Goal: Transaction & Acquisition: Purchase product/service

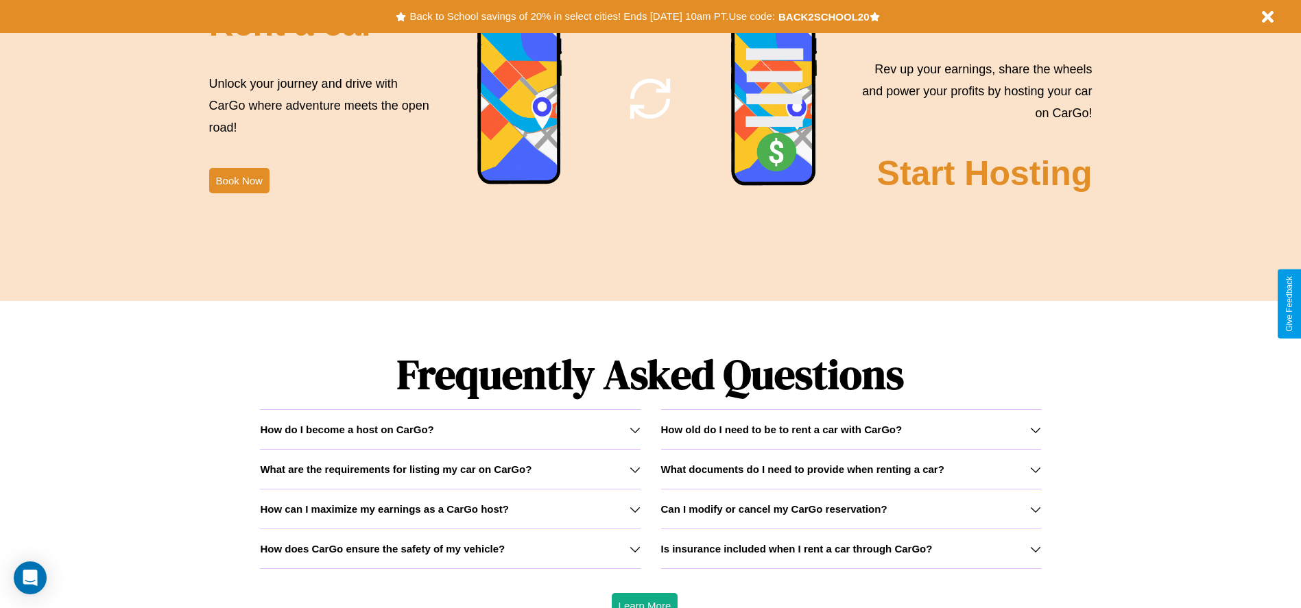
scroll to position [1967, 0]
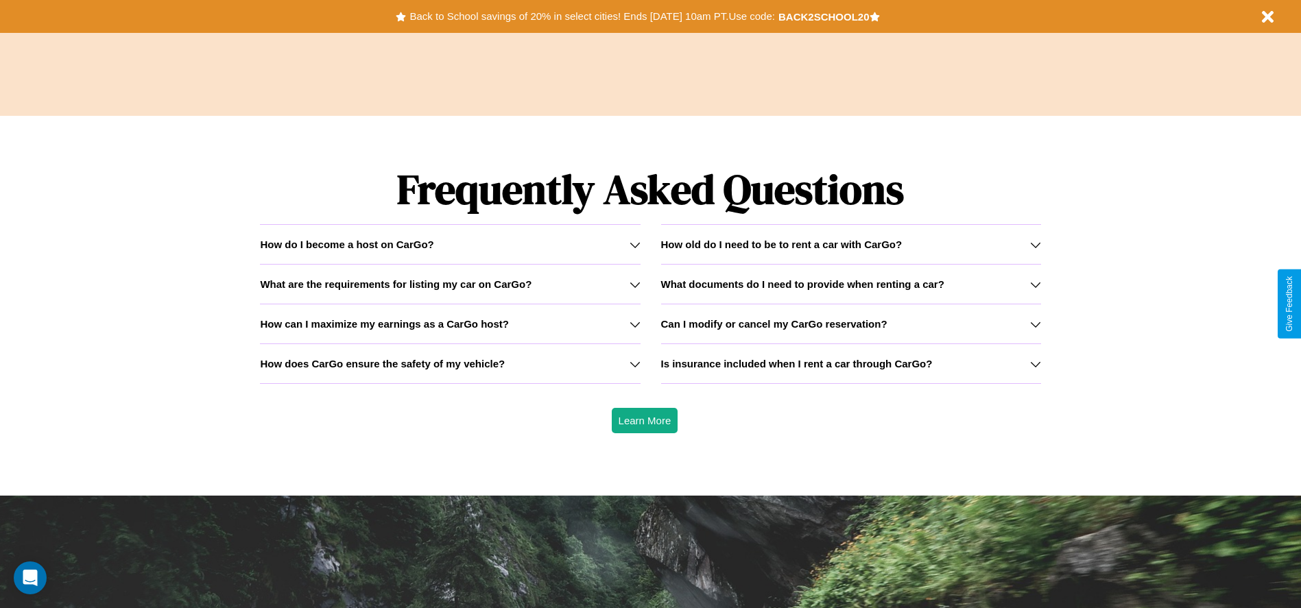
click at [1035, 284] on icon at bounding box center [1035, 284] width 11 height 11
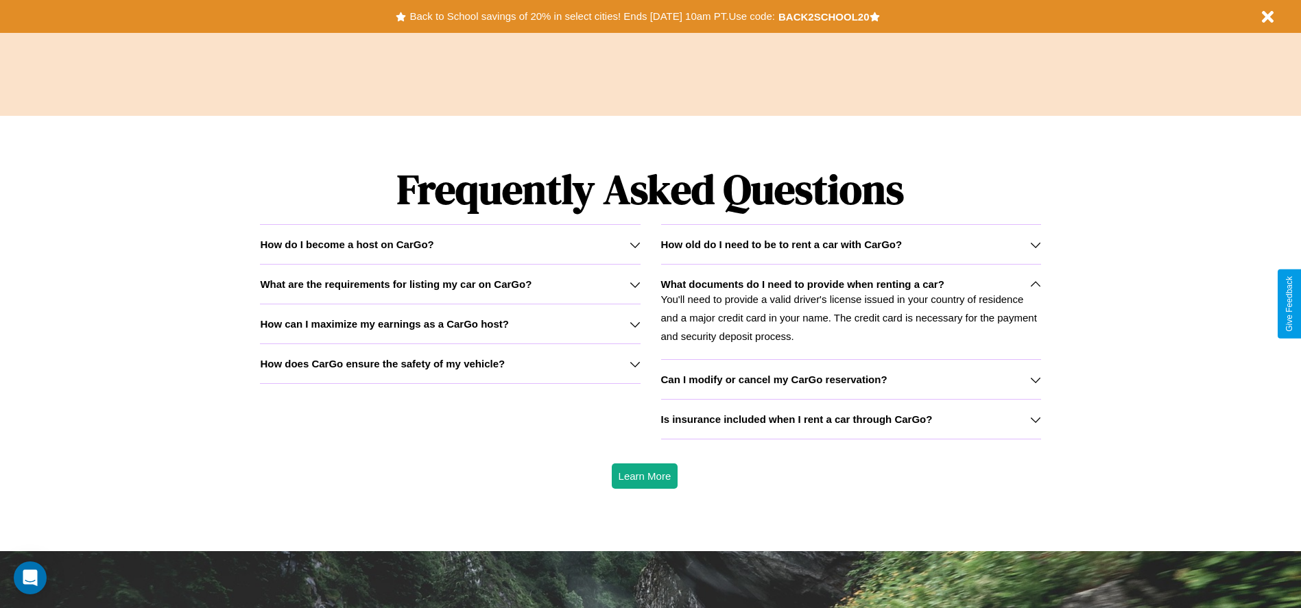
click at [850, 379] on h3 "Can I modify or cancel my CarGo reservation?" at bounding box center [774, 380] width 226 height 12
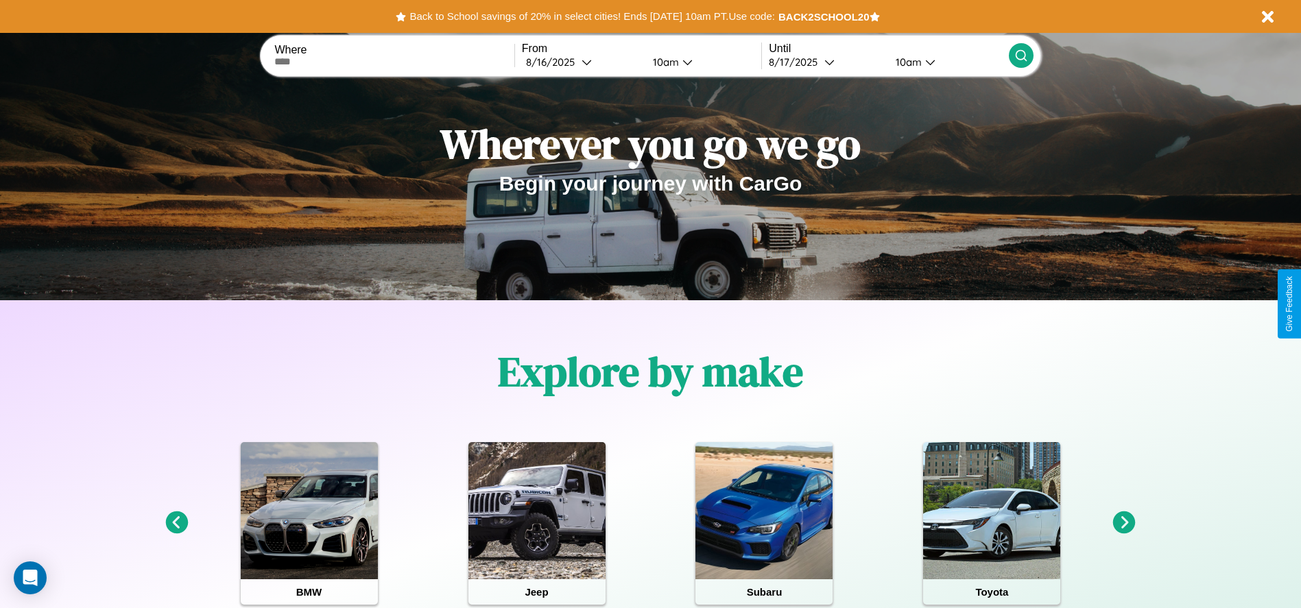
scroll to position [0, 0]
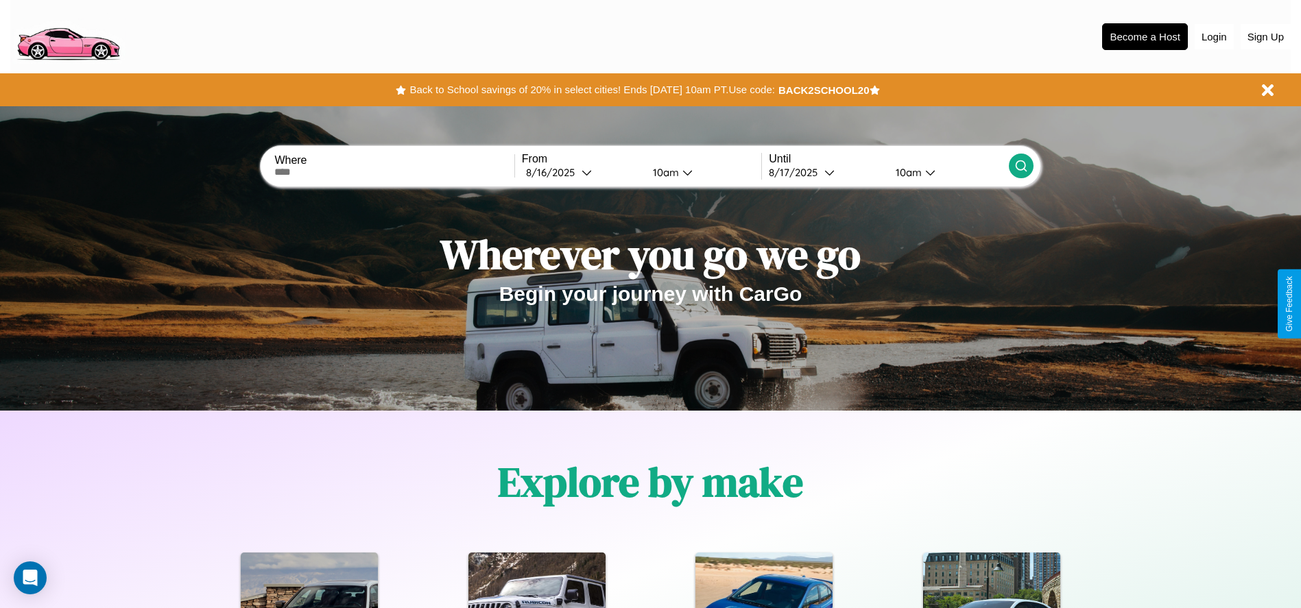
click at [394, 172] on input "text" at bounding box center [393, 172] width 239 height 11
type input "********"
click at [581, 172] on div "8 / 16 / 2025" at bounding box center [554, 172] width 56 height 13
select select "*"
select select "****"
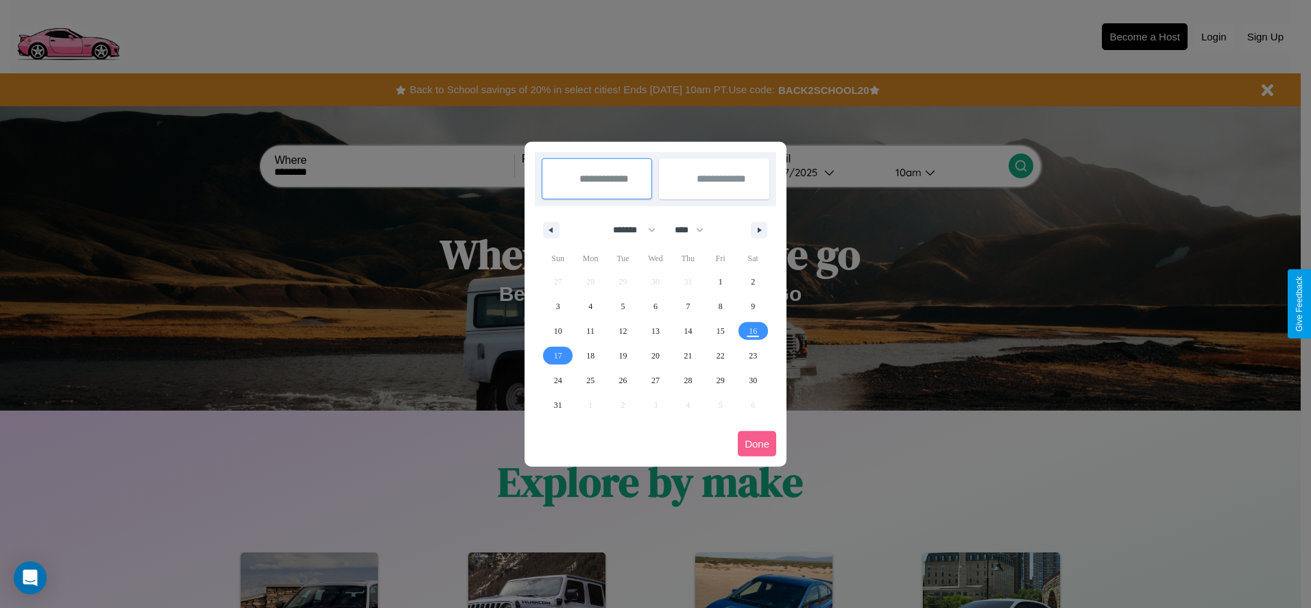
click at [628, 230] on select "******* ******** ***** ***** *** **** **** ****** ********* ******* ******** **…" at bounding box center [632, 230] width 58 height 23
select select "*"
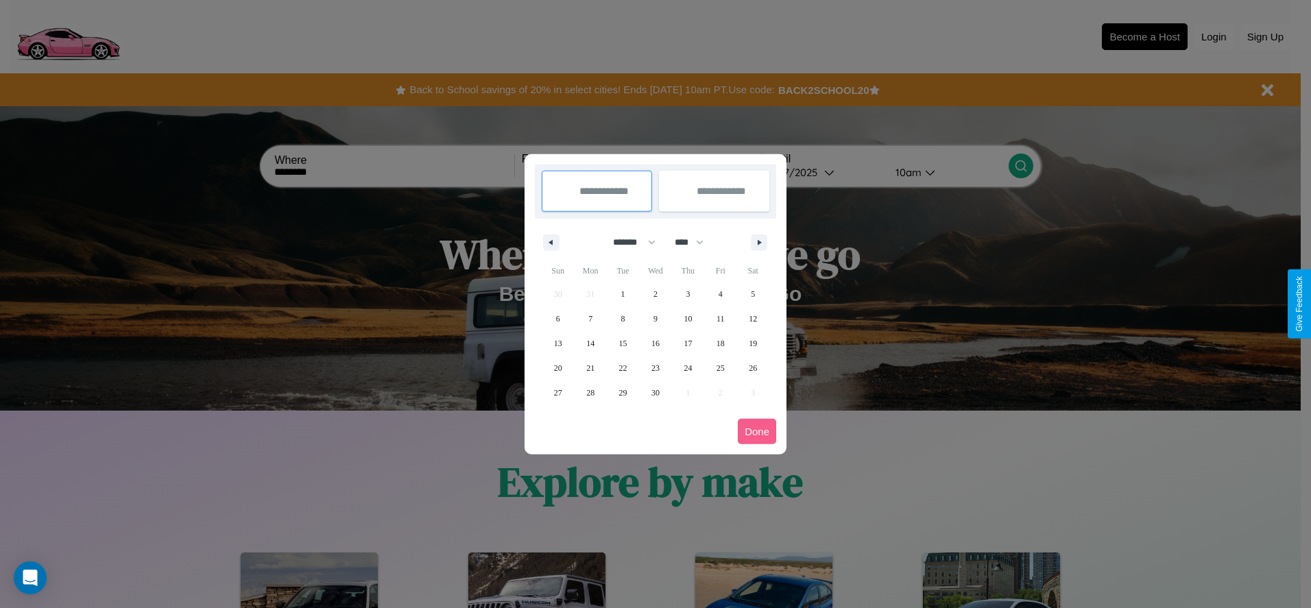
click at [695, 242] on select "**** **** **** **** **** **** **** **** **** **** **** **** **** **** **** ****…" at bounding box center [688, 242] width 41 height 23
select select "****"
click at [623, 318] on span "7" at bounding box center [623, 318] width 4 height 25
type input "**********"
click at [688, 343] on span "16" at bounding box center [688, 343] width 8 height 25
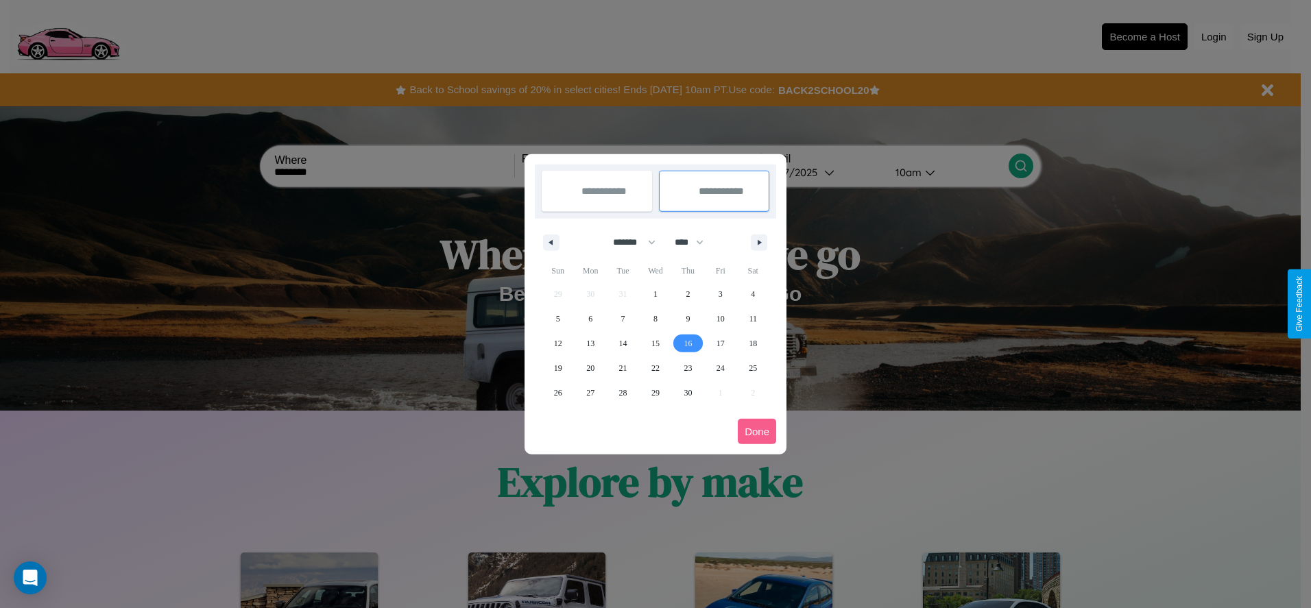
type input "**********"
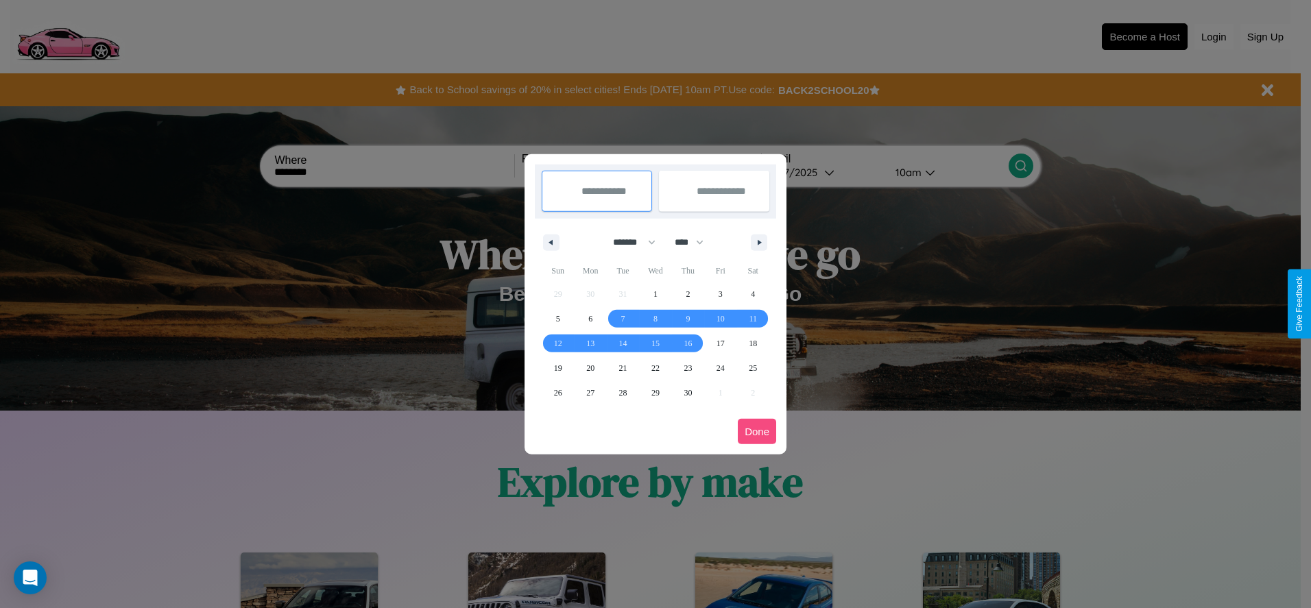
click at [757, 431] on button "Done" at bounding box center [757, 431] width 38 height 25
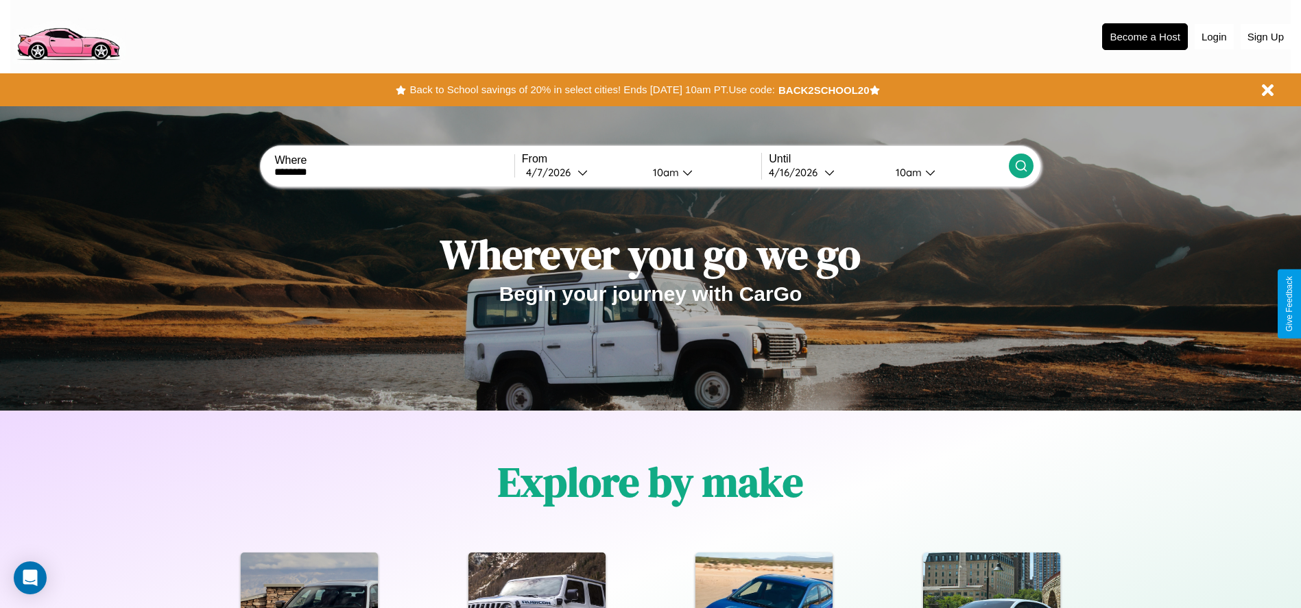
click at [1020, 166] on icon at bounding box center [1021, 166] width 14 height 14
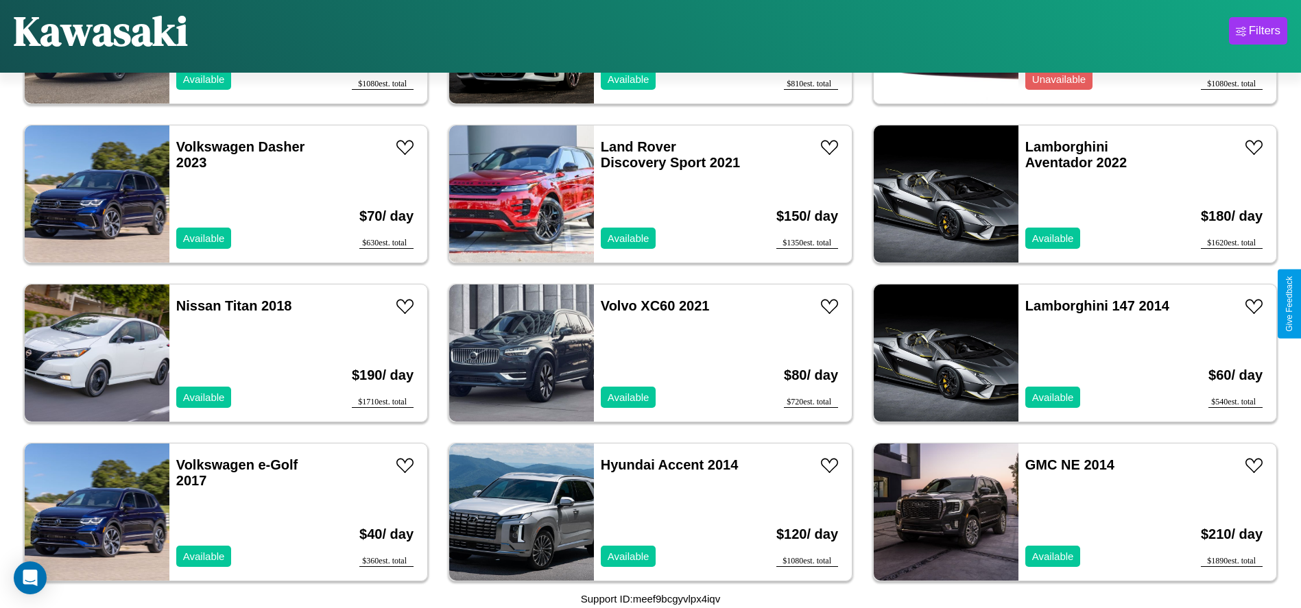
scroll to position [2221, 0]
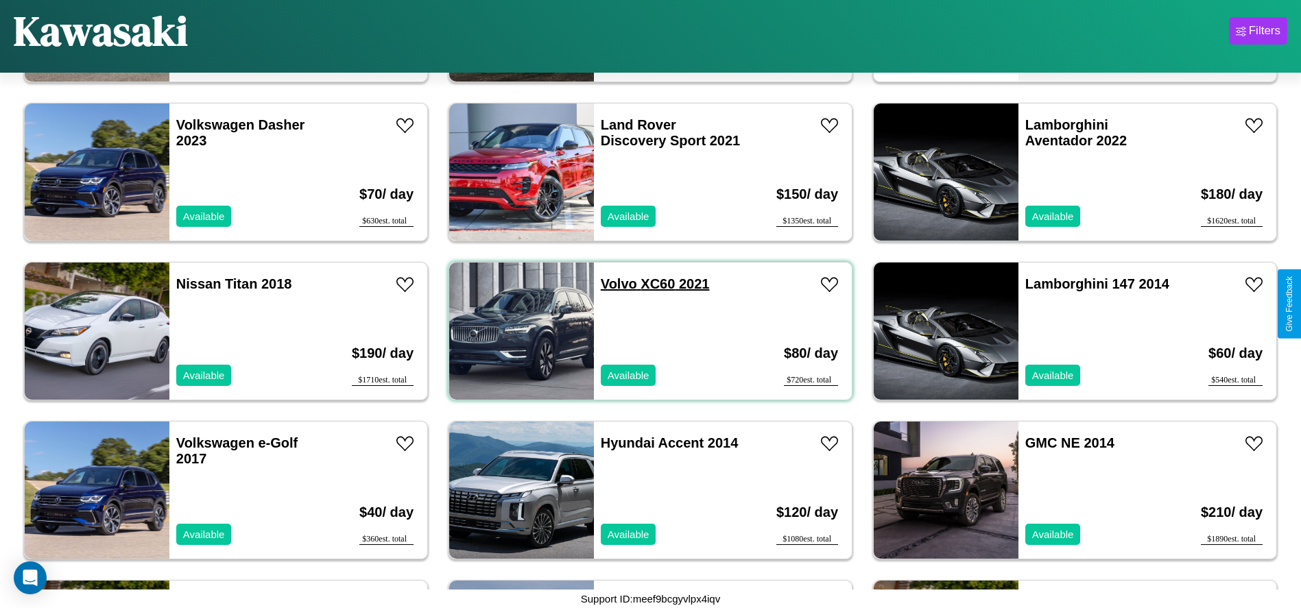
click at [614, 284] on link "Volvo XC60 2021" at bounding box center [655, 283] width 109 height 15
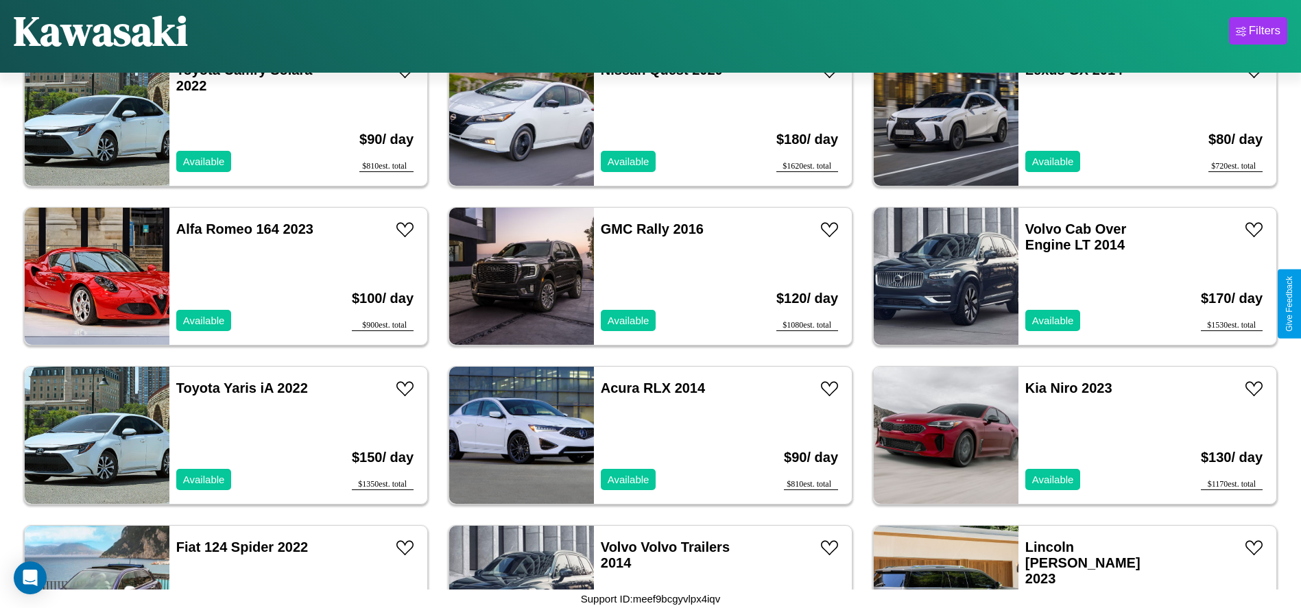
scroll to position [1107, 0]
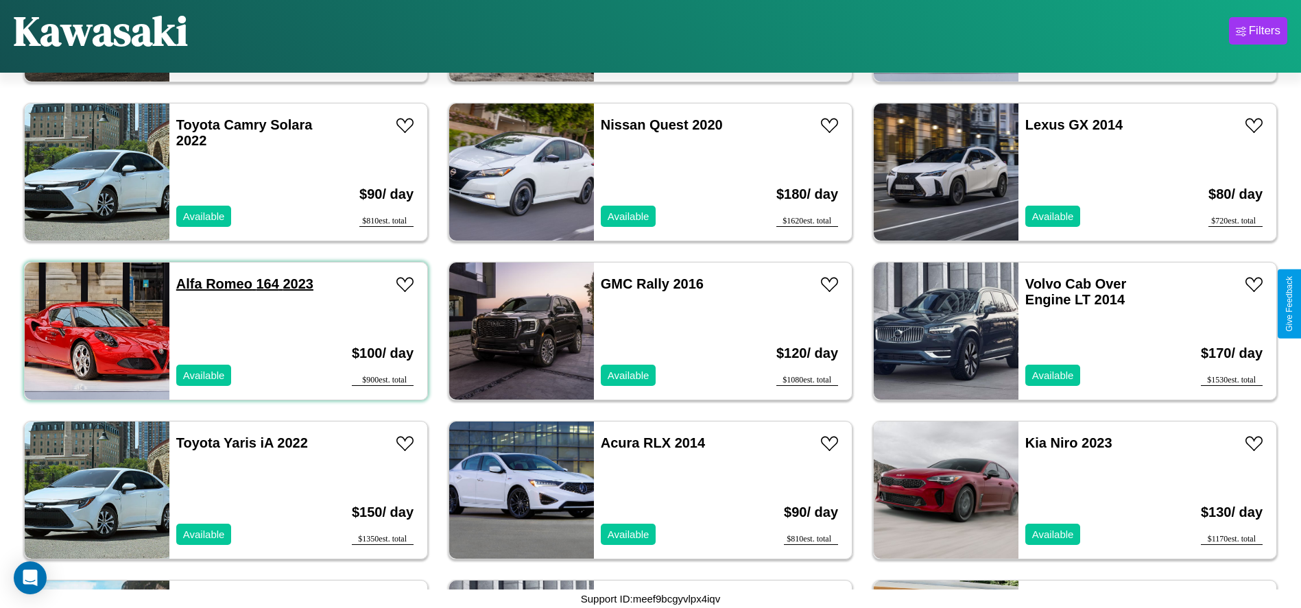
click at [213, 284] on link "Alfa Romeo 164 2023" at bounding box center [244, 283] width 137 height 15
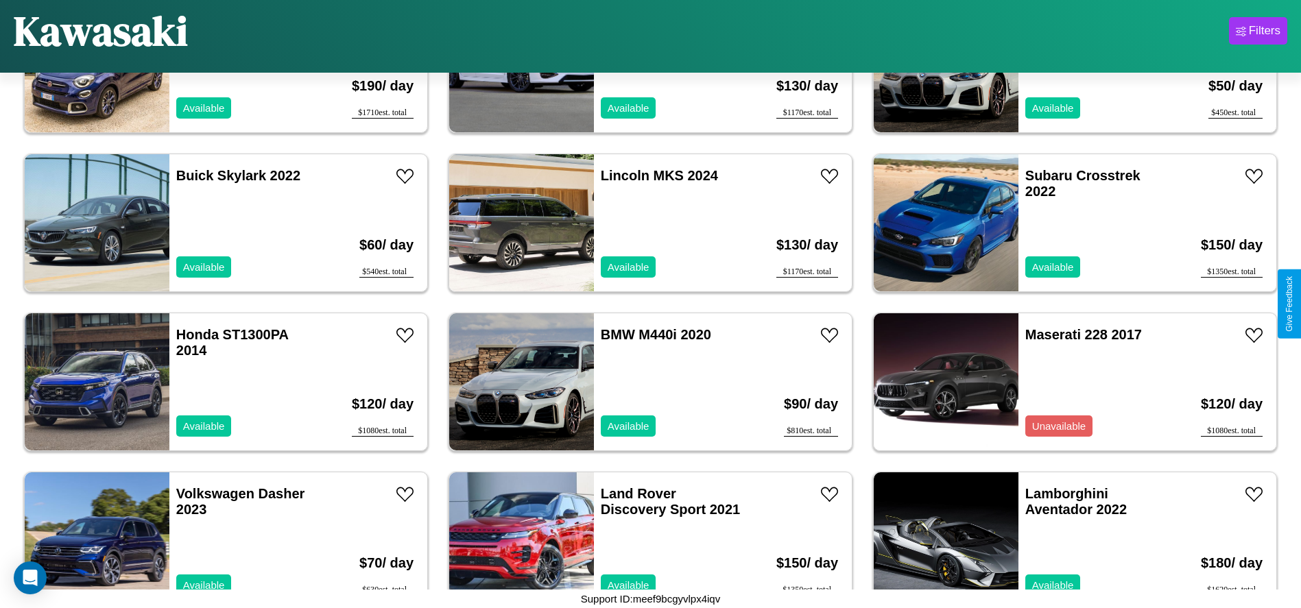
scroll to position [1903, 0]
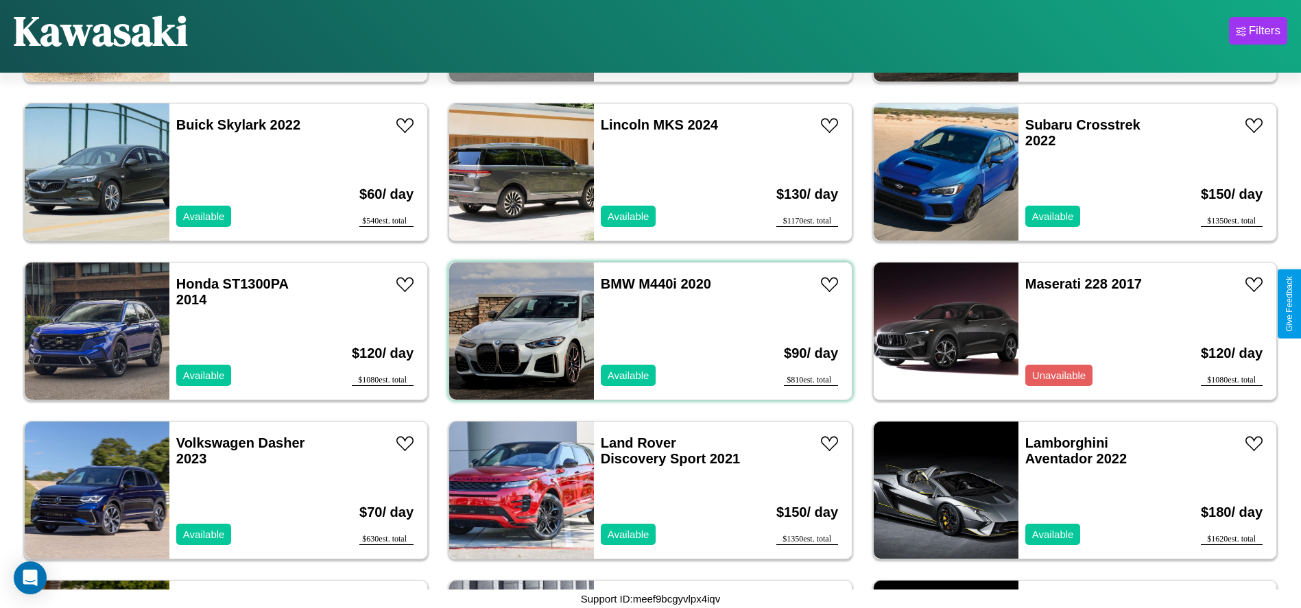
click at [645, 331] on div "BMW M440i 2020 Available" at bounding box center [673, 331] width 158 height 137
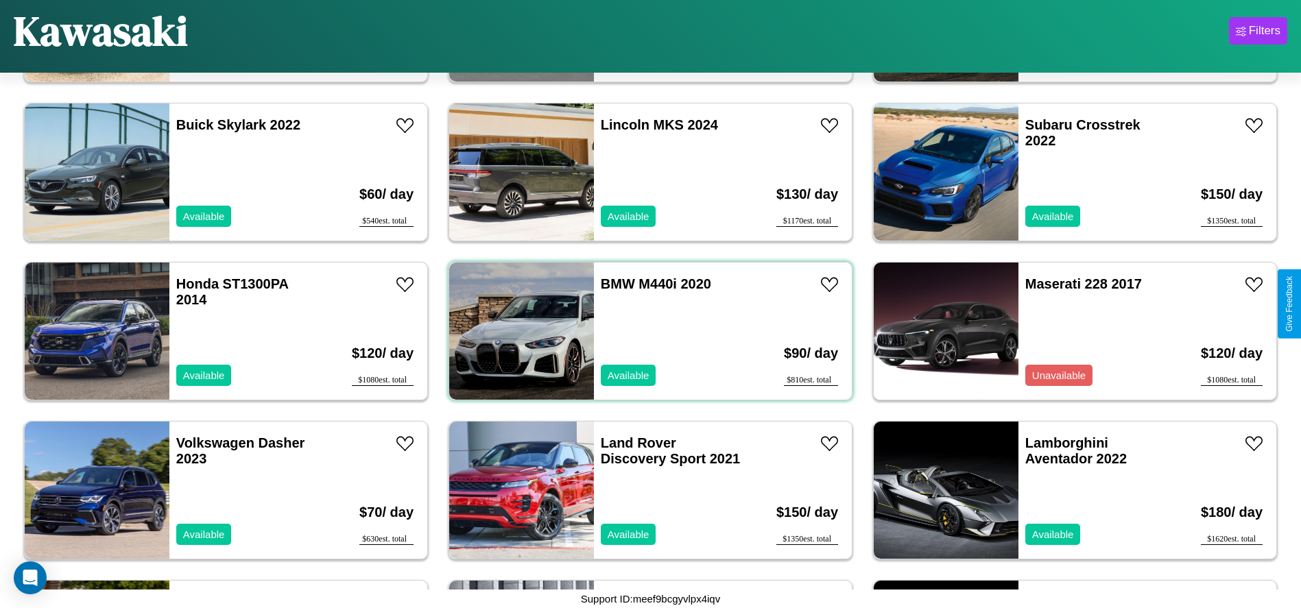
click at [645, 331] on div "BMW M440i 2020 Available" at bounding box center [673, 331] width 158 height 137
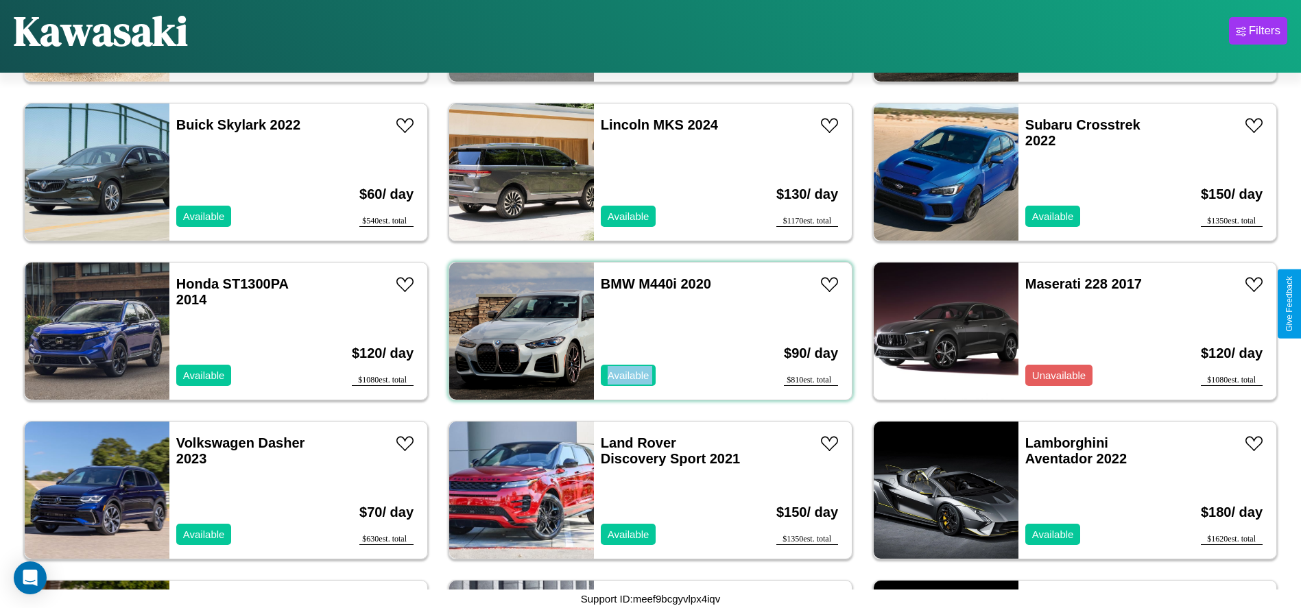
click at [645, 331] on div "BMW M440i 2020 Available" at bounding box center [673, 331] width 158 height 137
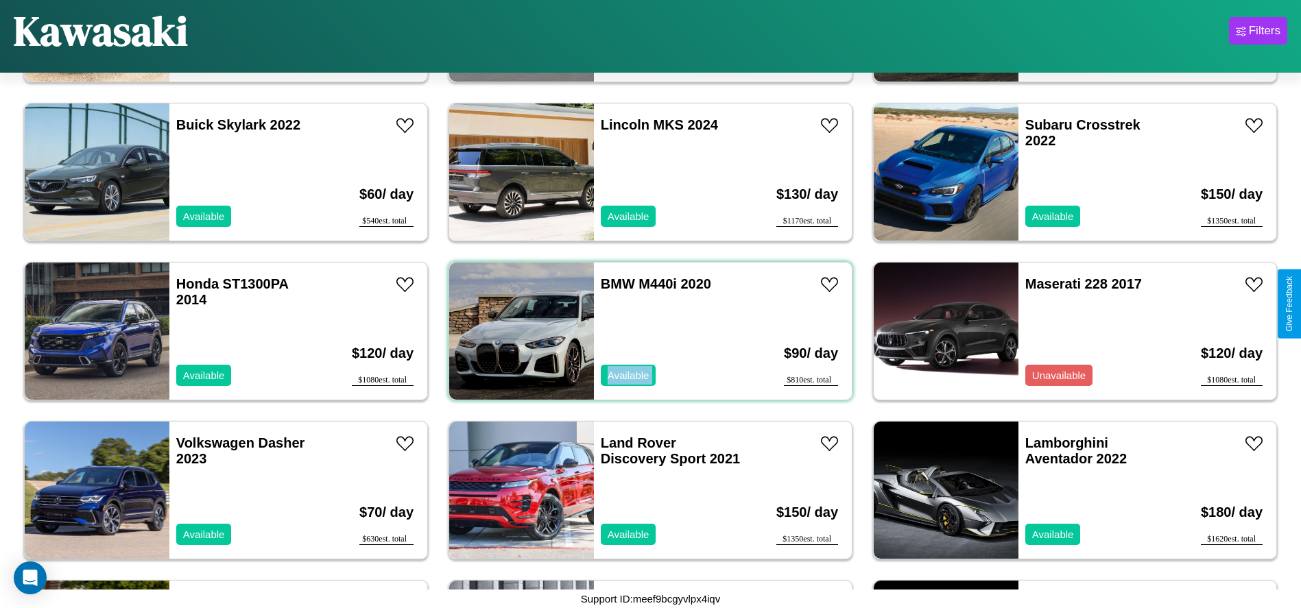
click at [645, 331] on div "BMW M440i 2020 Available" at bounding box center [673, 331] width 158 height 137
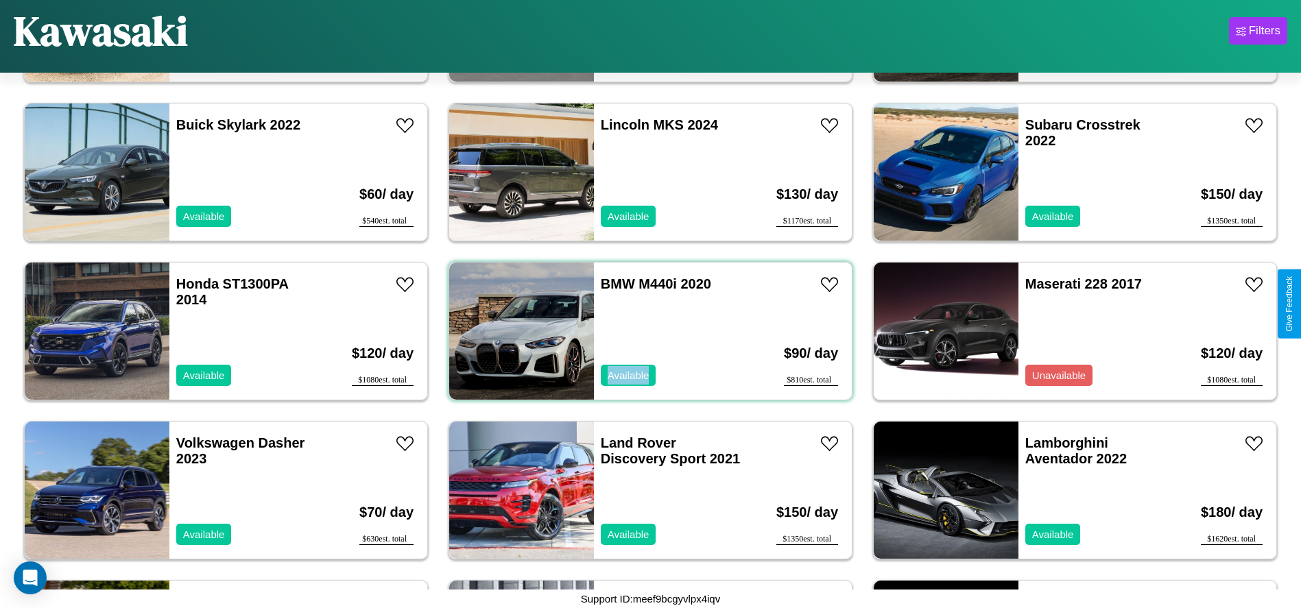
click at [645, 331] on div "BMW M440i 2020 Available" at bounding box center [673, 331] width 158 height 137
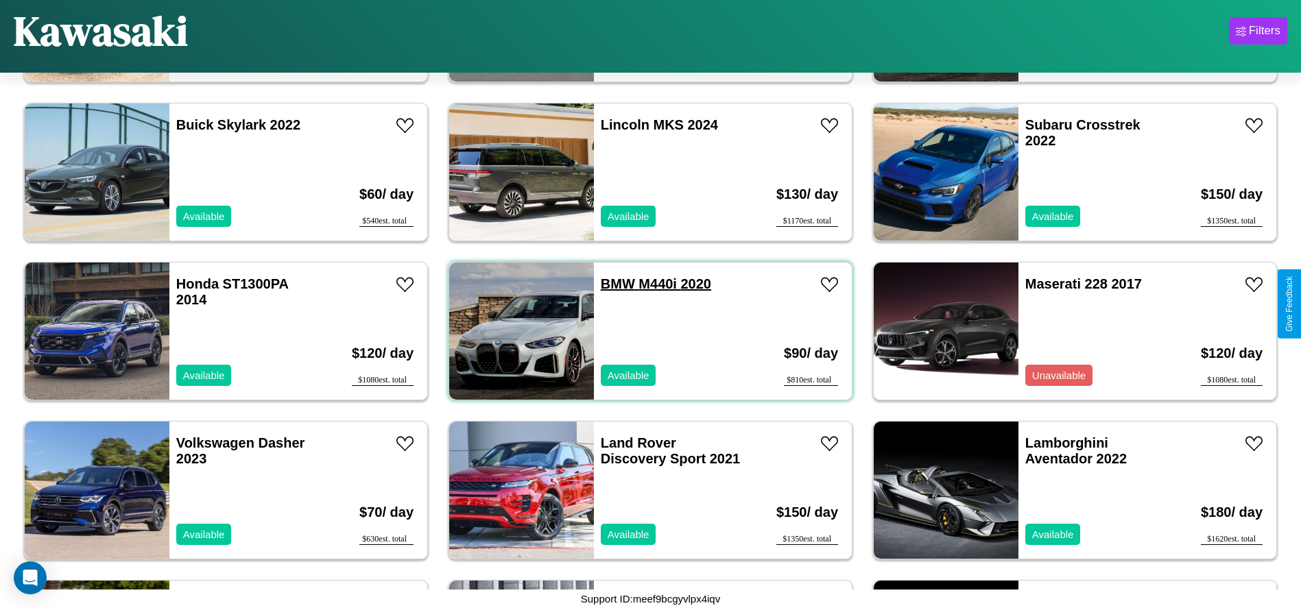
click at [612, 284] on link "BMW M440i 2020" at bounding box center [656, 283] width 110 height 15
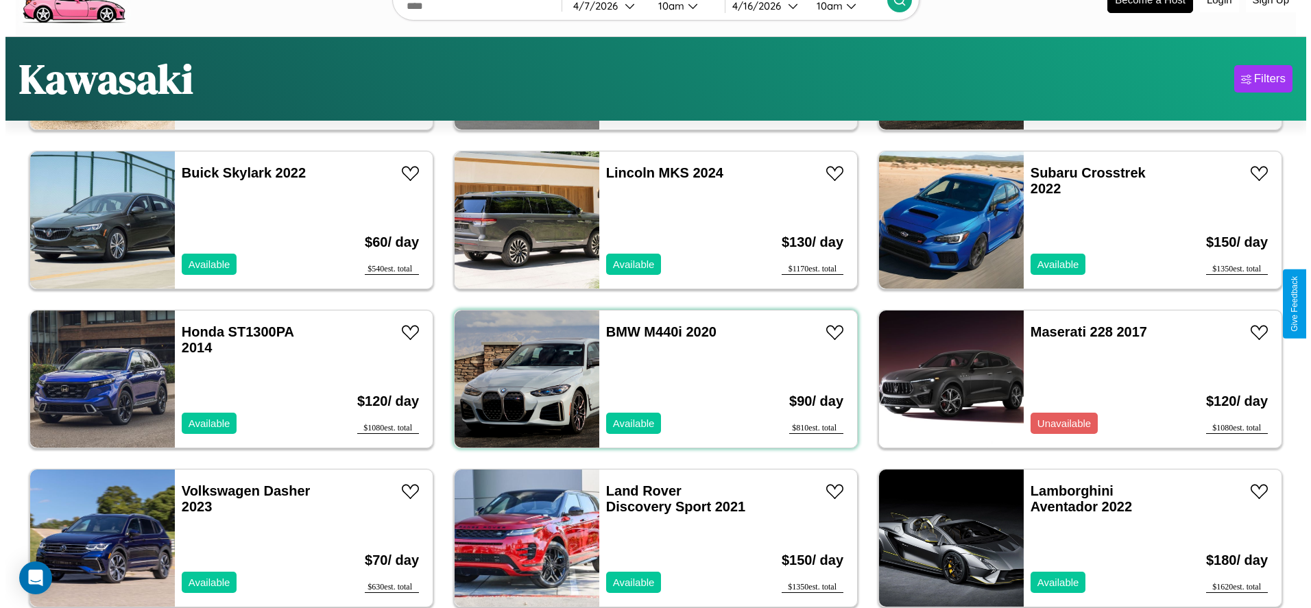
scroll to position [0, 0]
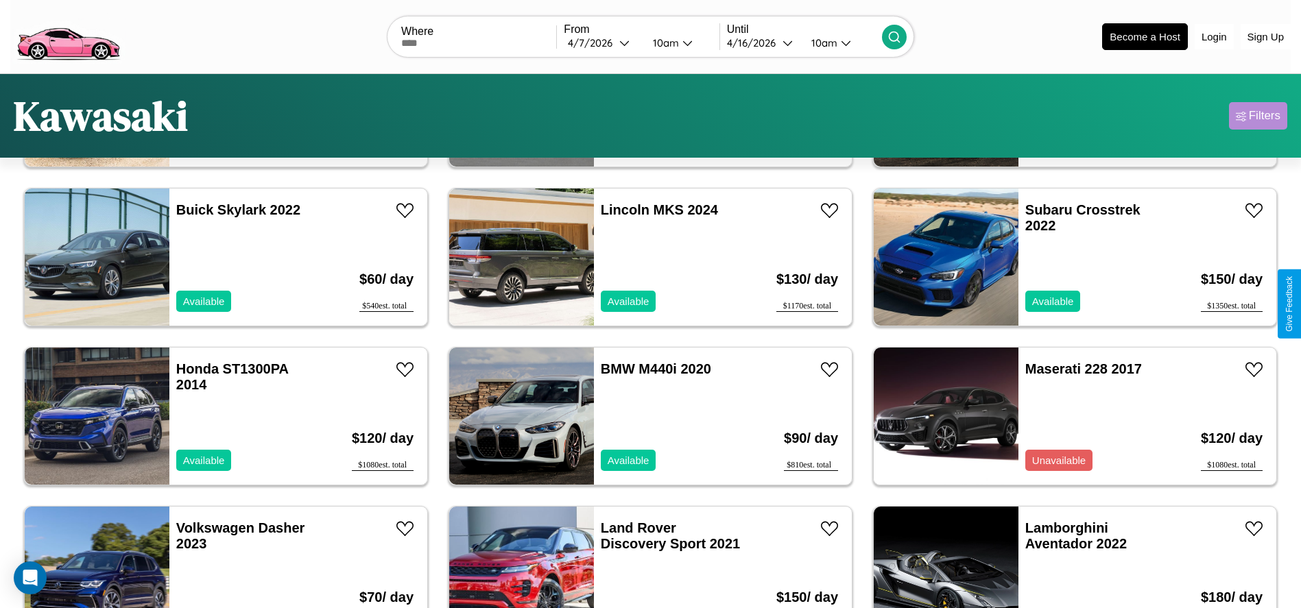
click at [1257, 116] on div "Filters" at bounding box center [1265, 116] width 32 height 14
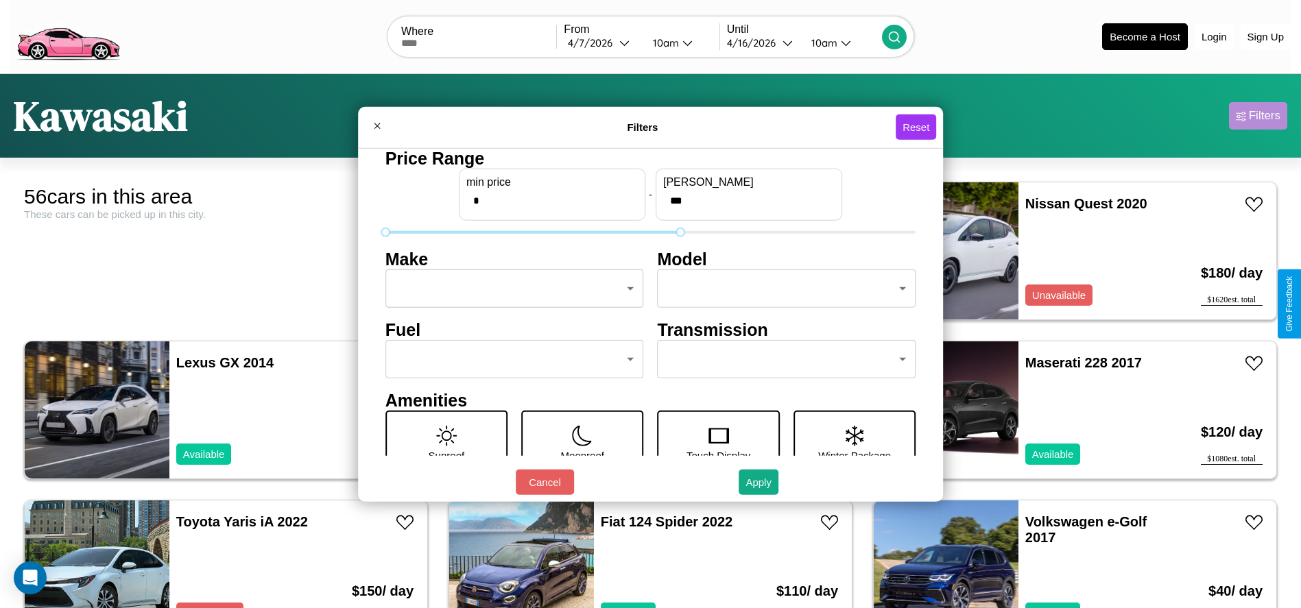
type input "***"
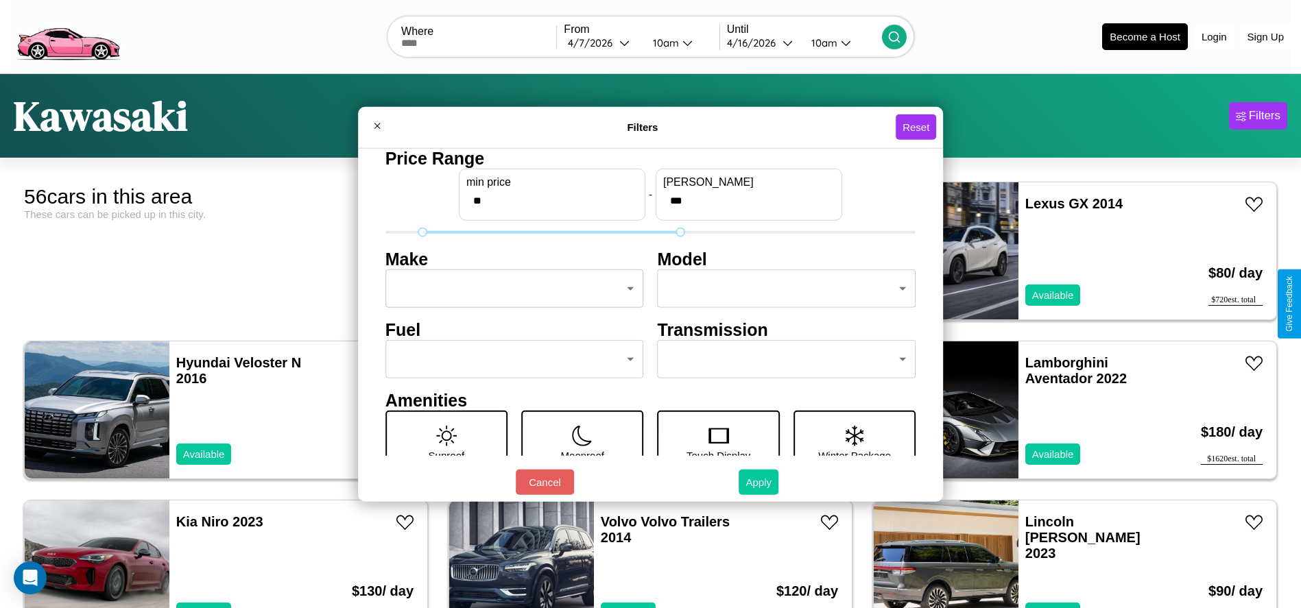
type input "**"
click at [759, 482] on button "Apply" at bounding box center [758, 482] width 40 height 25
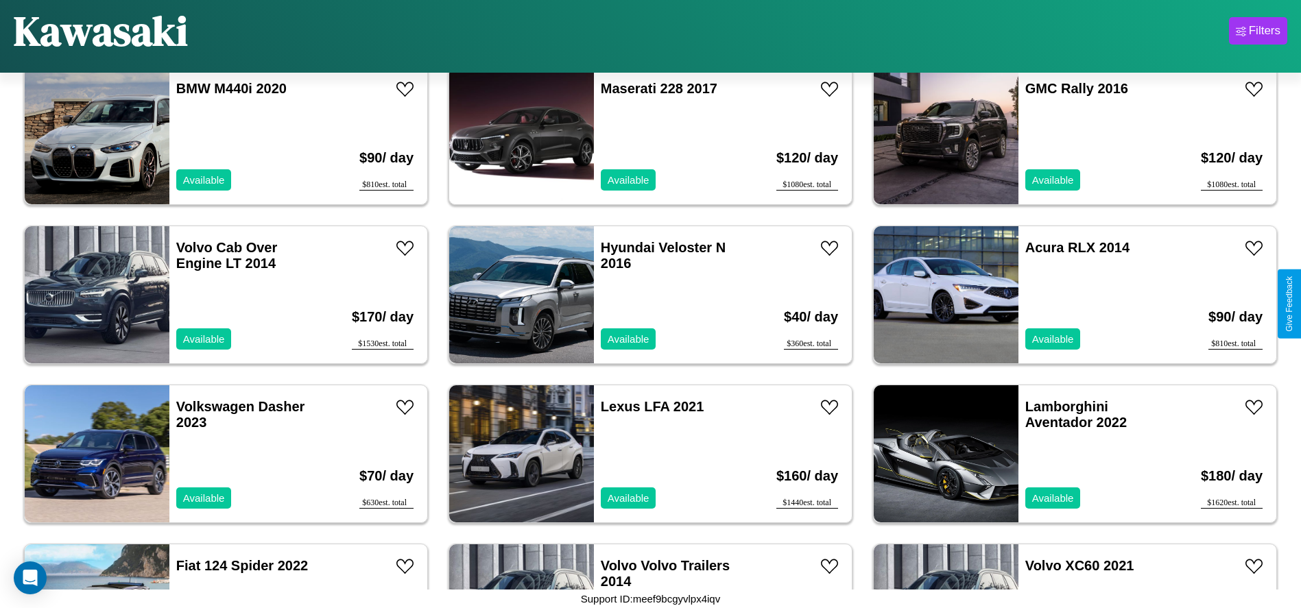
scroll to position [312, 0]
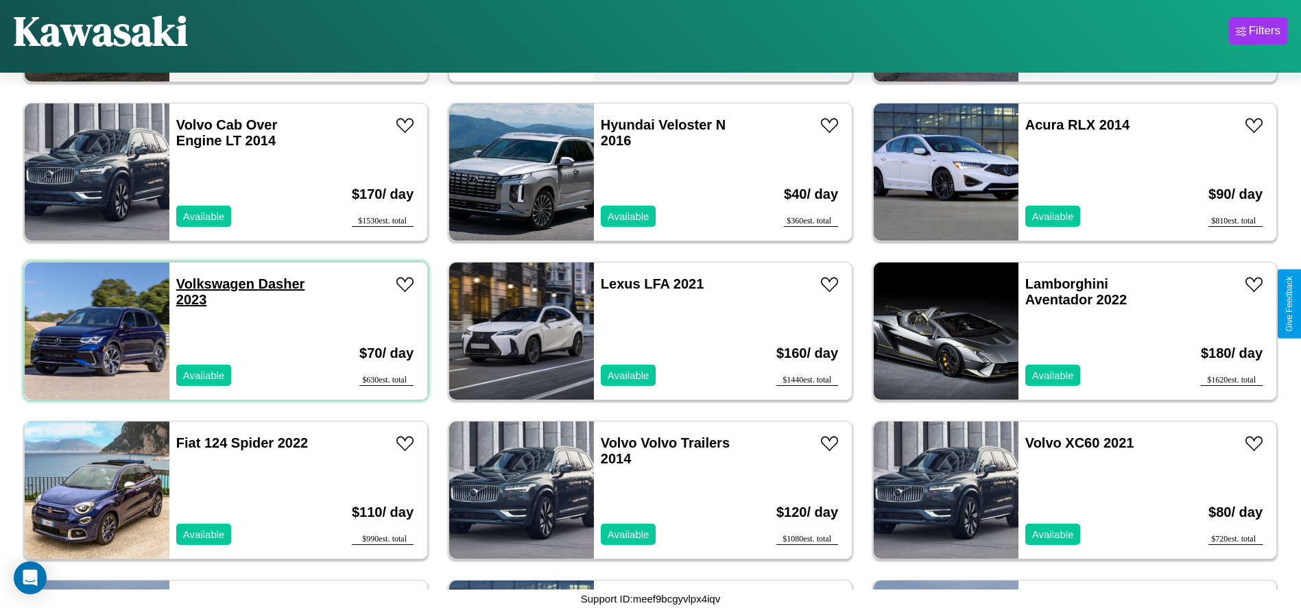
click at [213, 284] on link "Volkswagen Dasher 2023" at bounding box center [240, 291] width 129 height 31
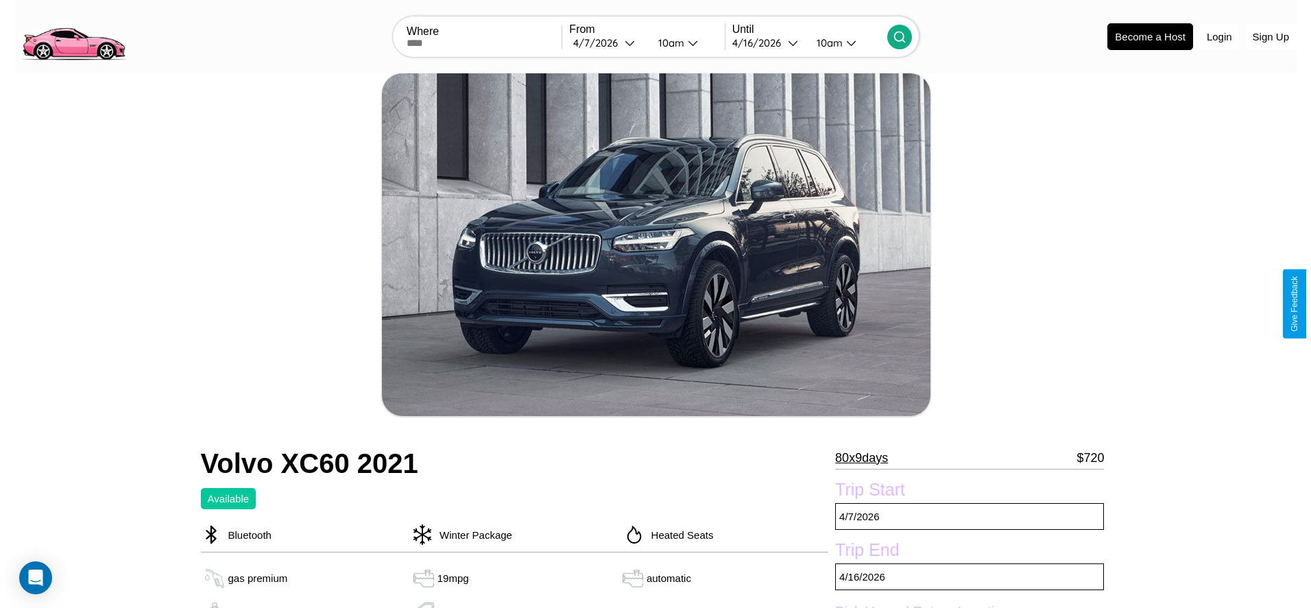
scroll to position [213, 0]
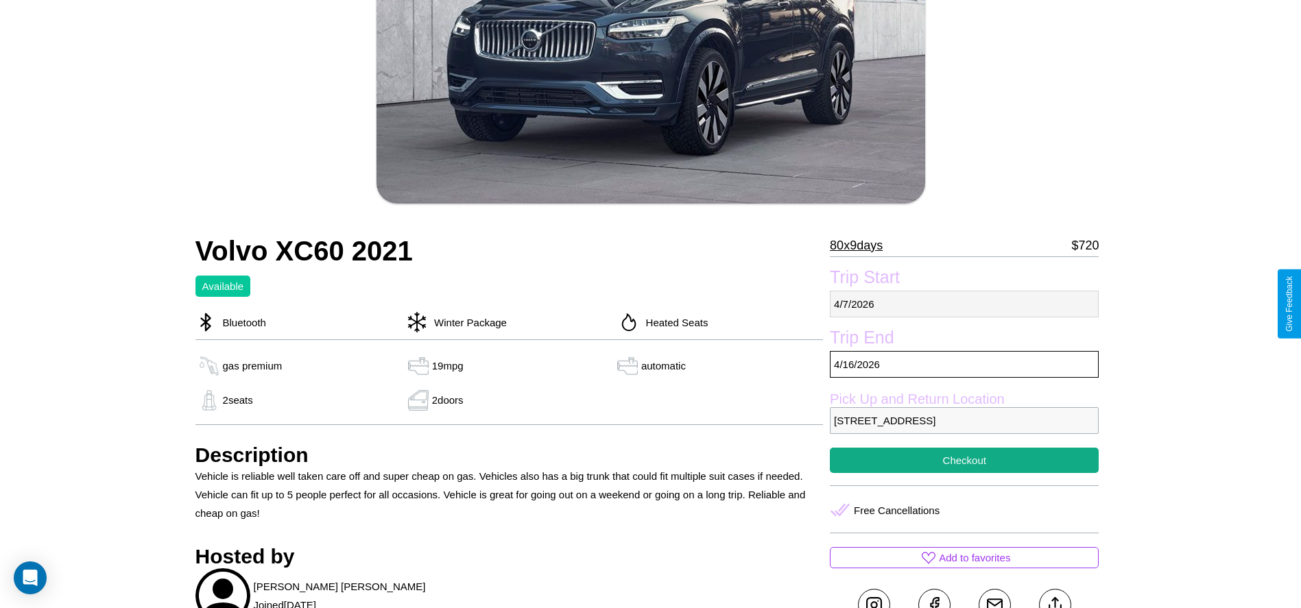
click at [964, 304] on p "4 / 7 / 2026" at bounding box center [964, 304] width 269 height 27
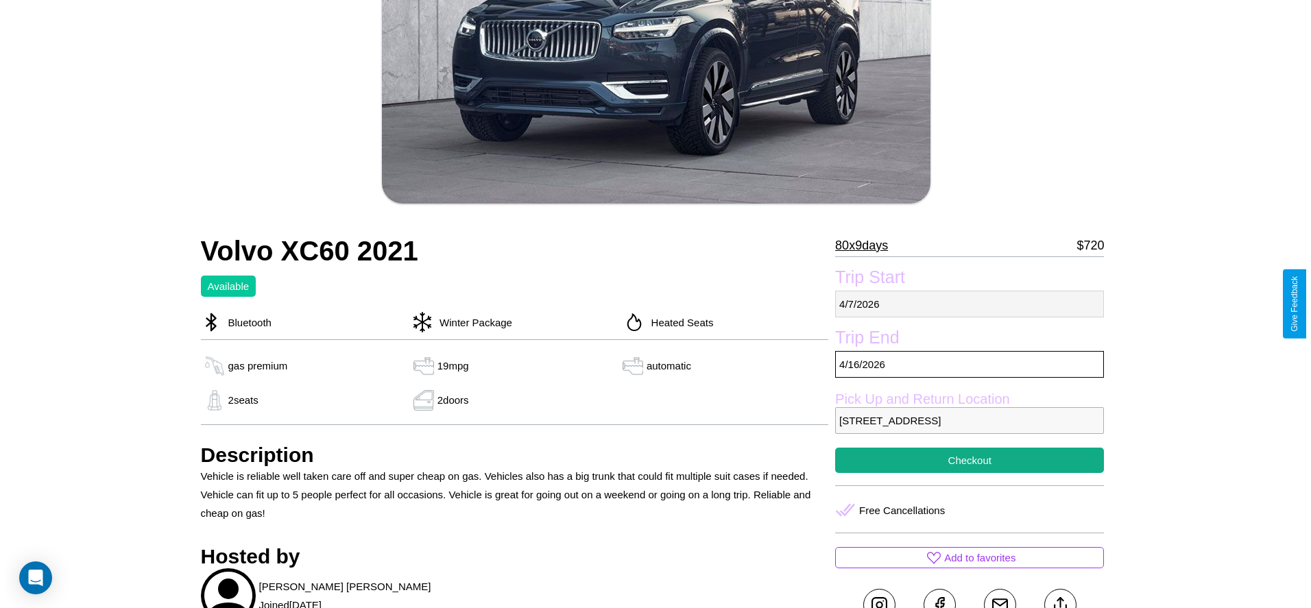
select select "*"
select select "****"
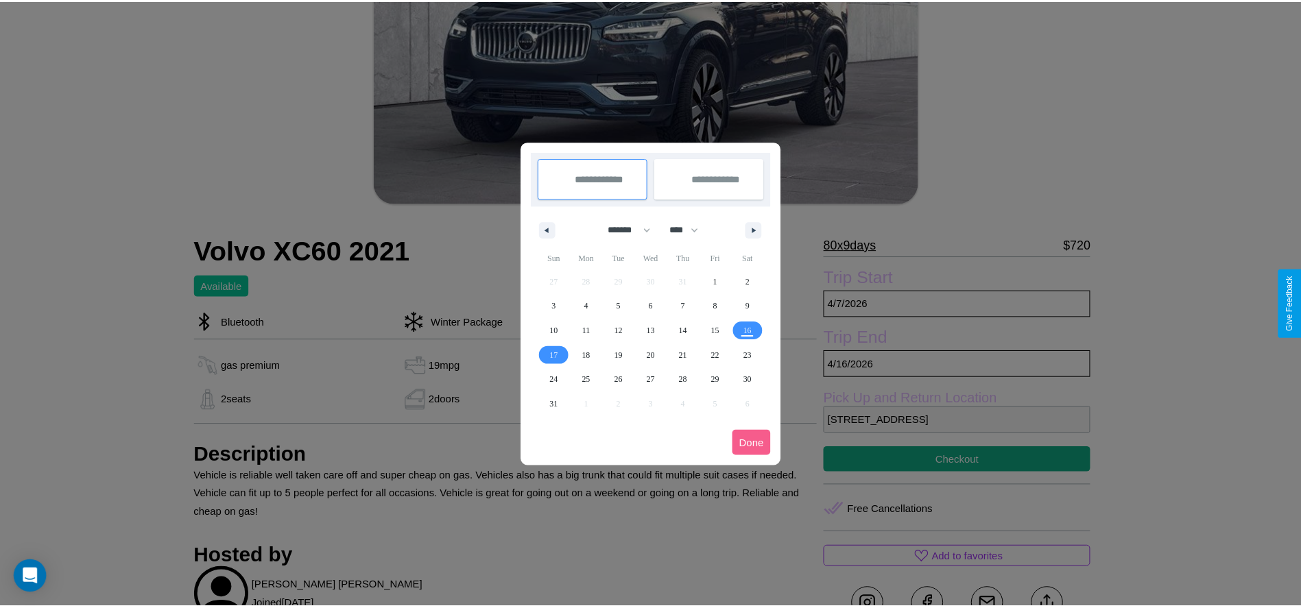
scroll to position [0, 0]
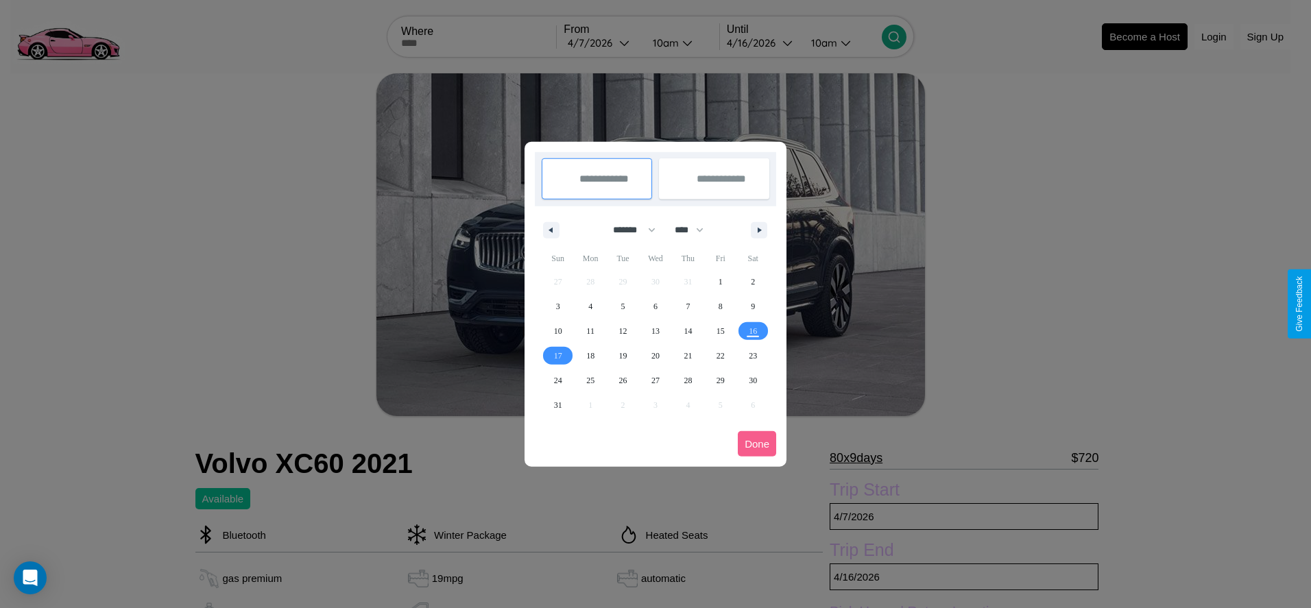
click at [602, 43] on div at bounding box center [655, 304] width 1311 height 608
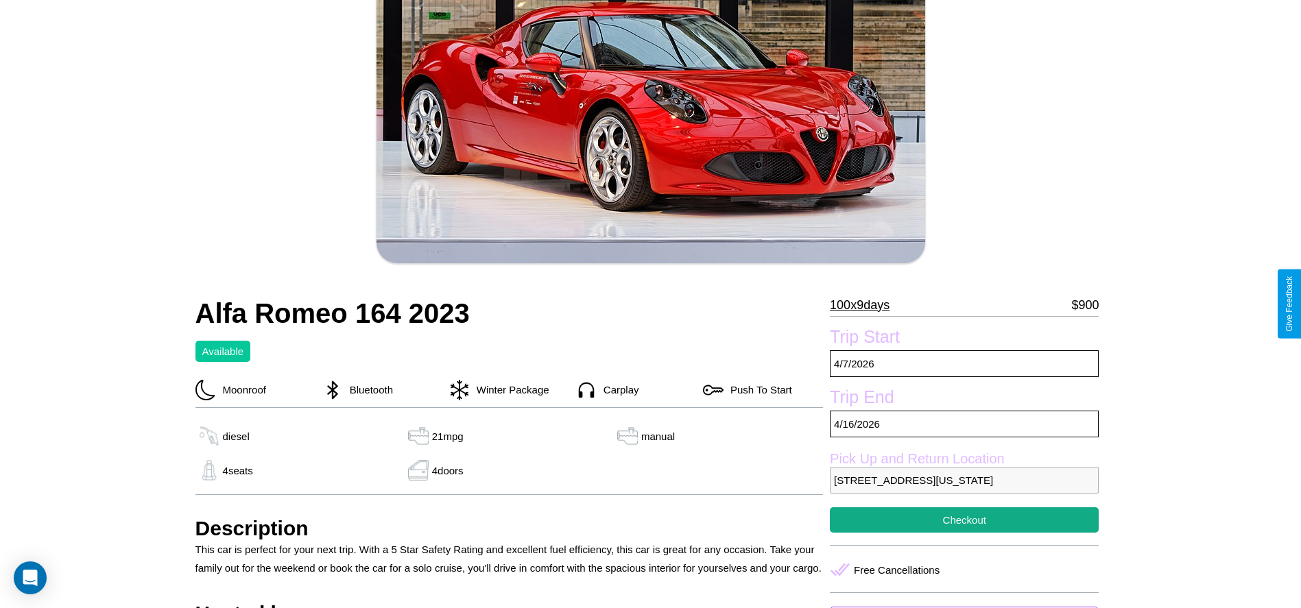
scroll to position [177, 0]
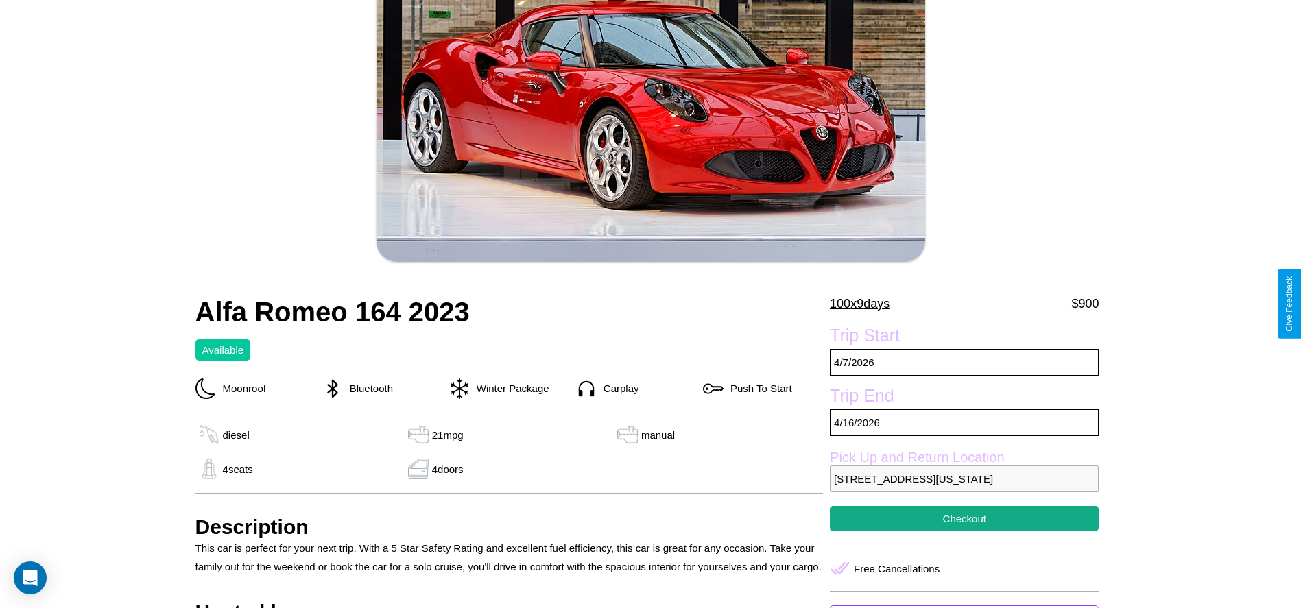
click at [865, 304] on p "100 x 9 days" at bounding box center [860, 304] width 60 height 22
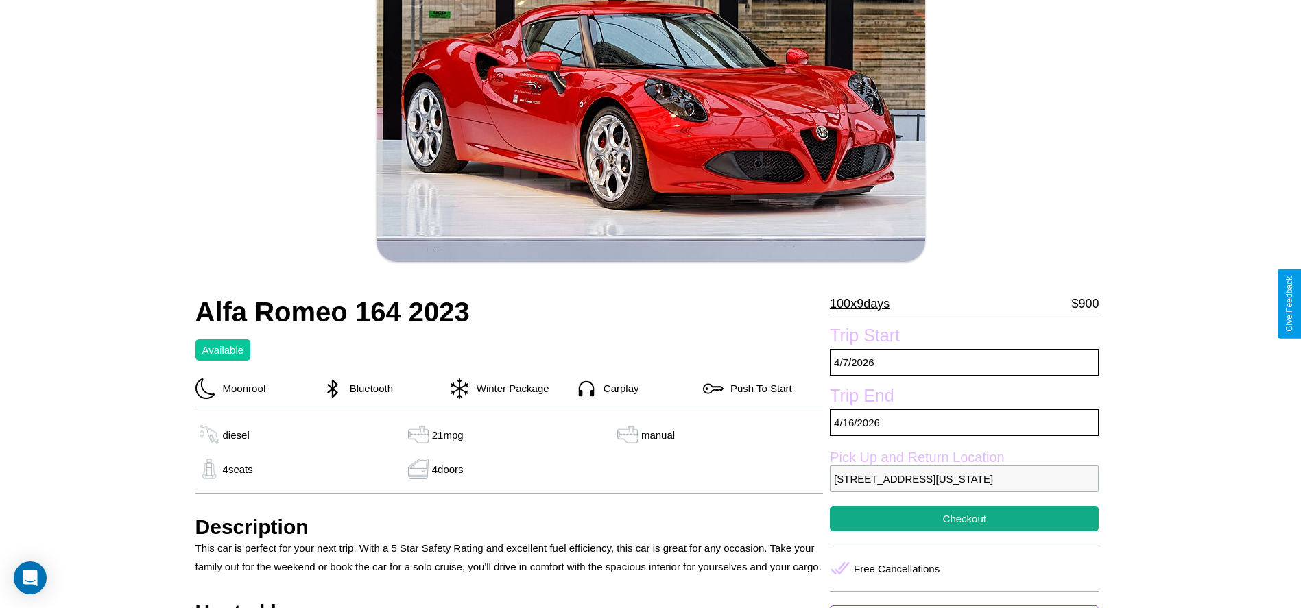
click at [865, 304] on p "100 x 9 days" at bounding box center [860, 304] width 60 height 22
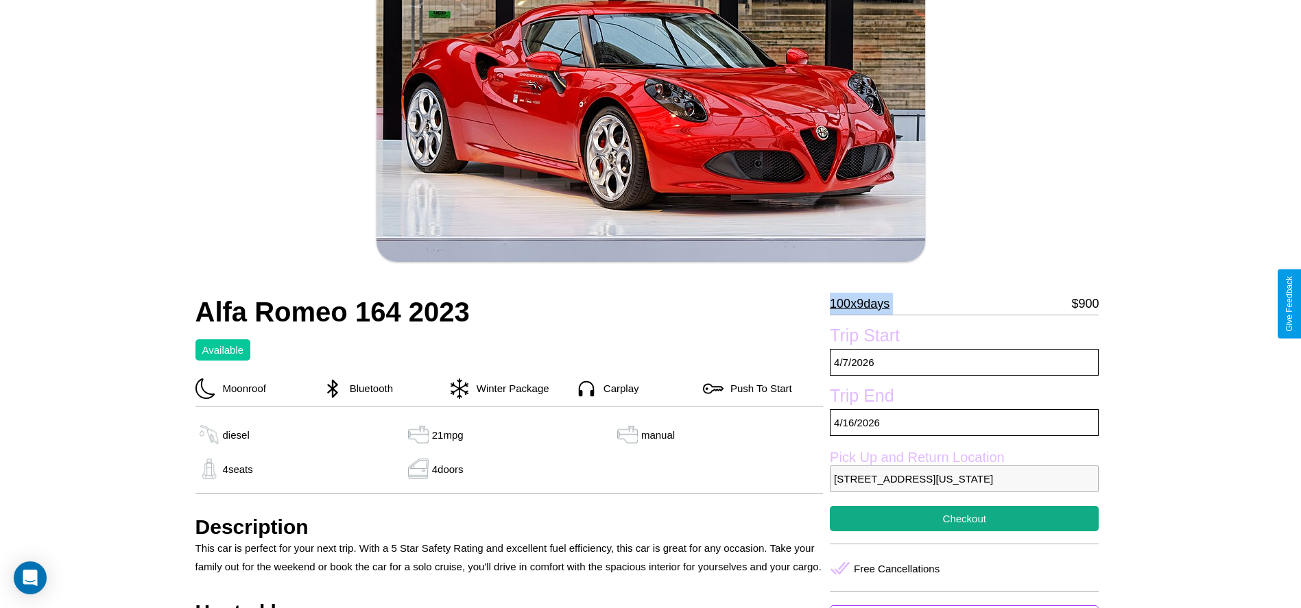
click at [865, 304] on p "100 x 9 days" at bounding box center [860, 304] width 60 height 22
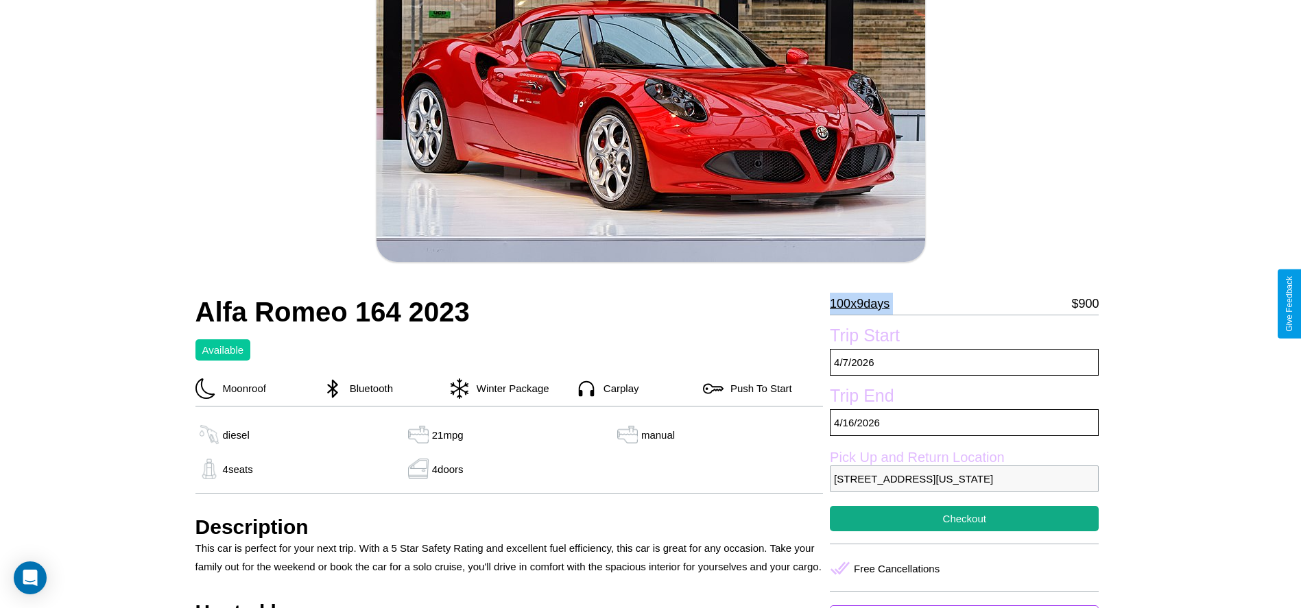
click at [865, 304] on p "100 x 9 days" at bounding box center [860, 304] width 60 height 22
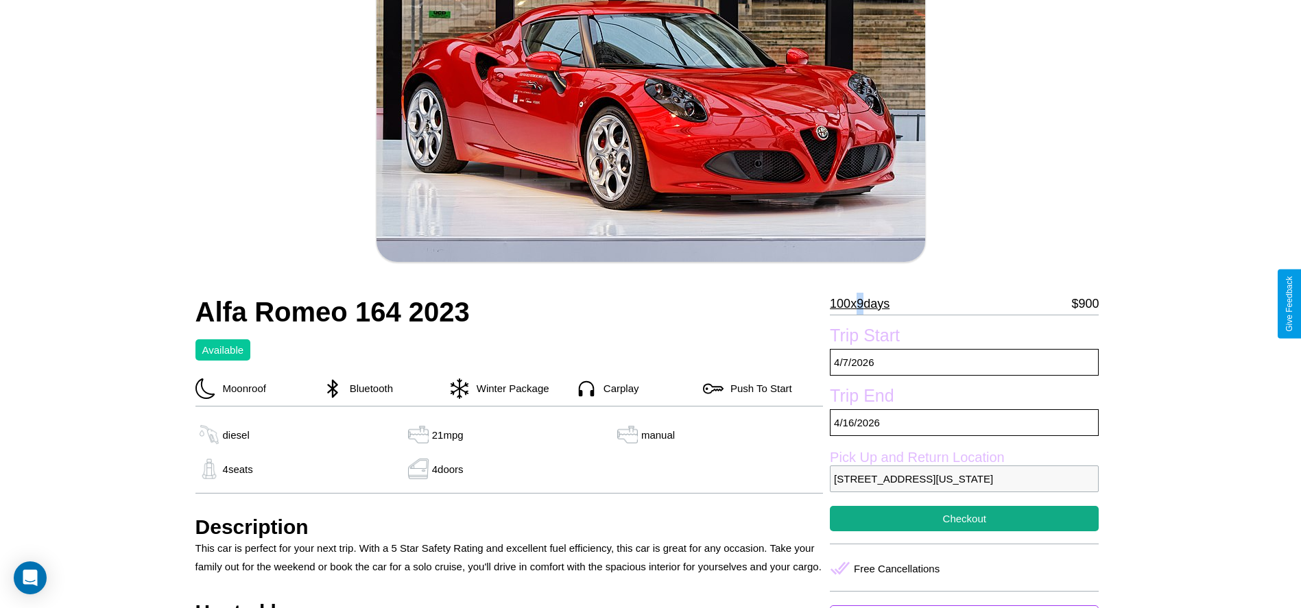
click at [865, 304] on p "100 x 9 days" at bounding box center [860, 304] width 60 height 22
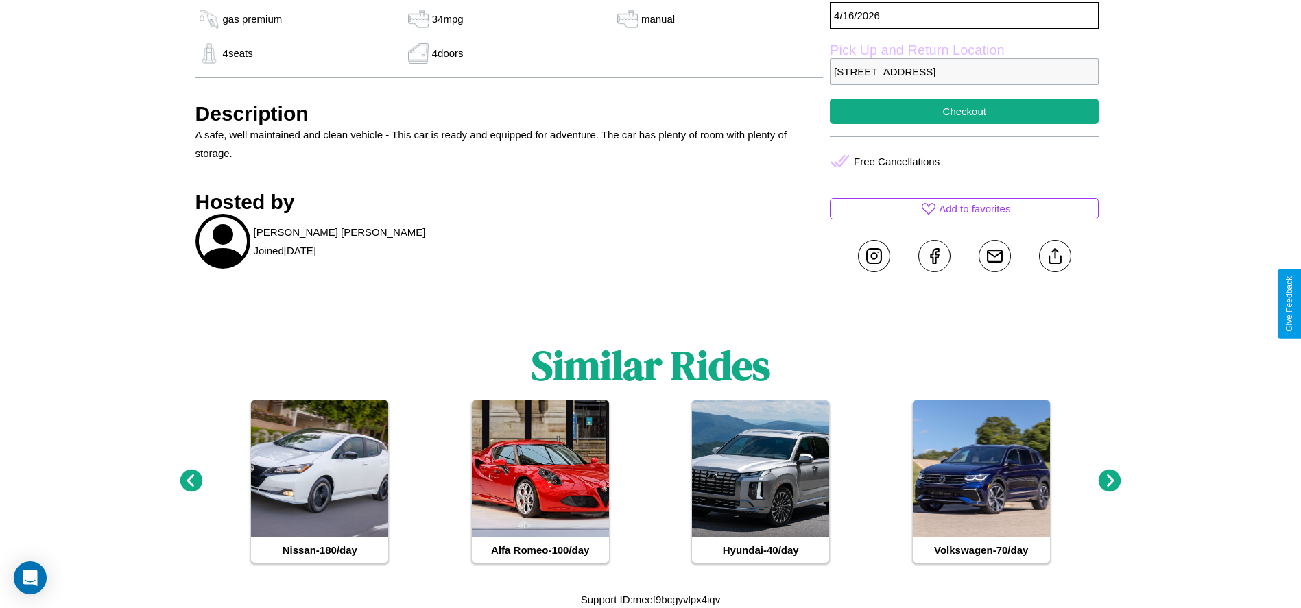
scroll to position [651, 0]
click at [1109, 481] on icon at bounding box center [1109, 480] width 23 height 23
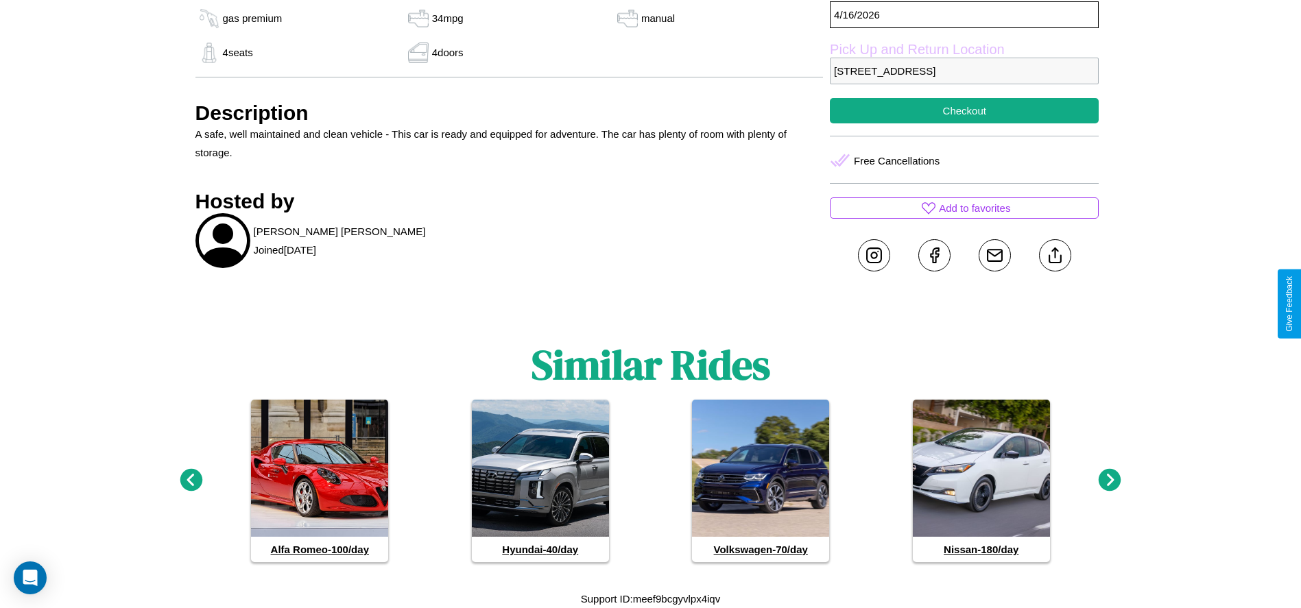
click at [1109, 481] on icon at bounding box center [1109, 480] width 23 height 23
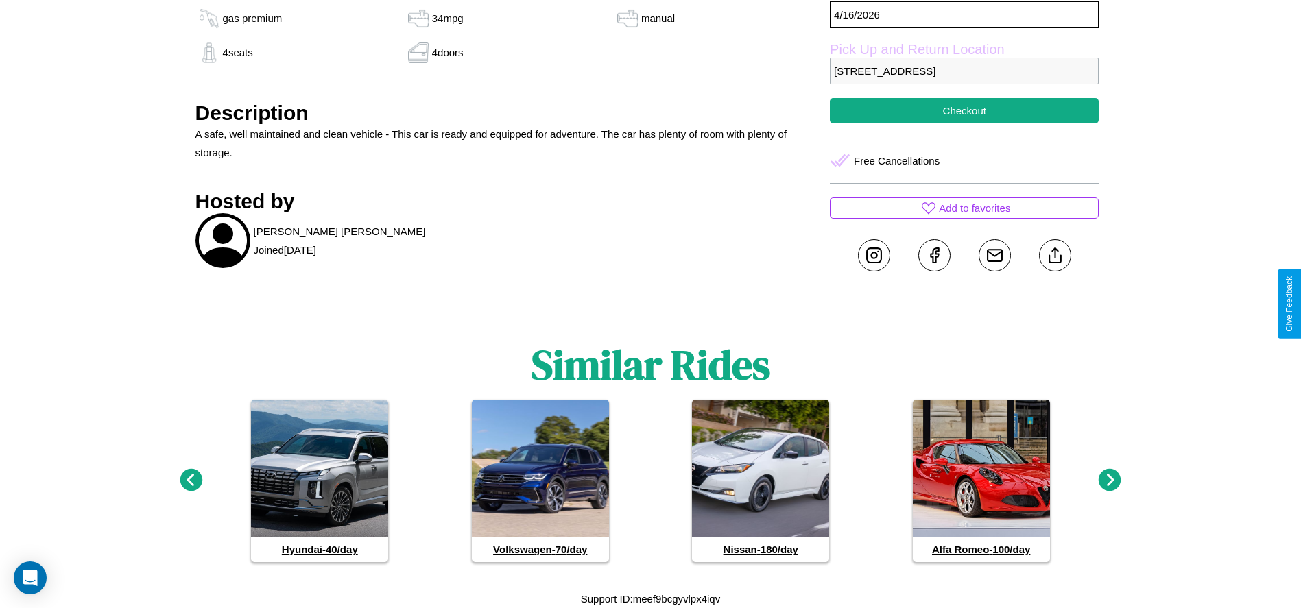
click at [191, 481] on icon at bounding box center [191, 480] width 23 height 23
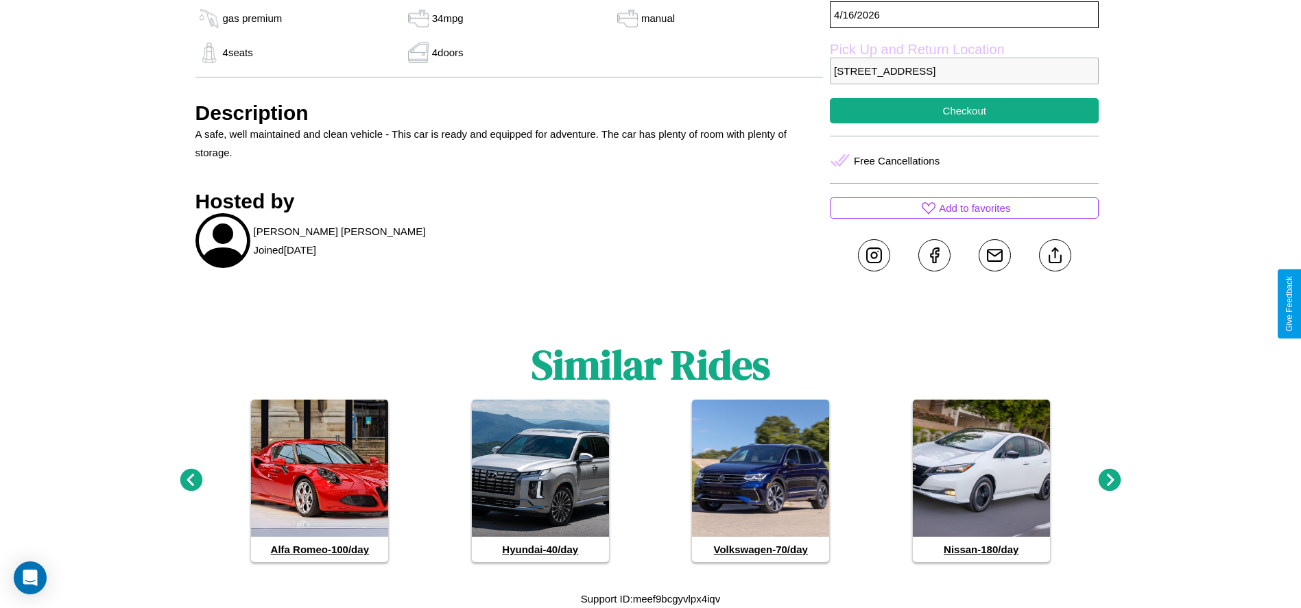
click at [1109, 481] on icon at bounding box center [1109, 480] width 23 height 23
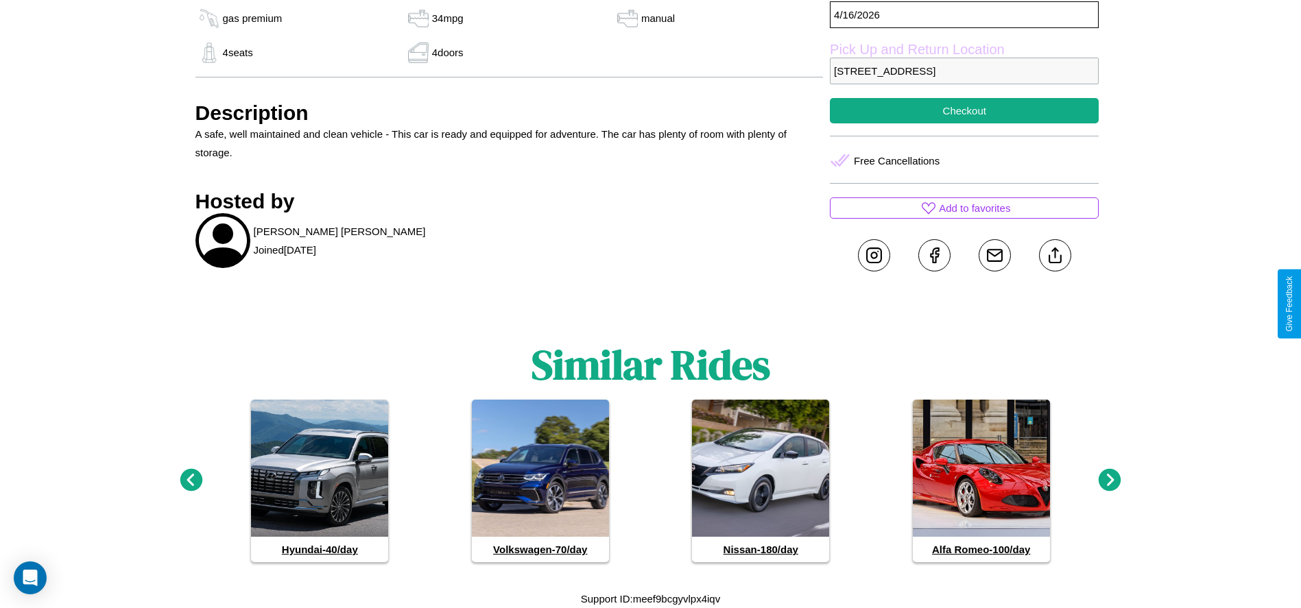
click at [1109, 481] on icon at bounding box center [1109, 480] width 23 height 23
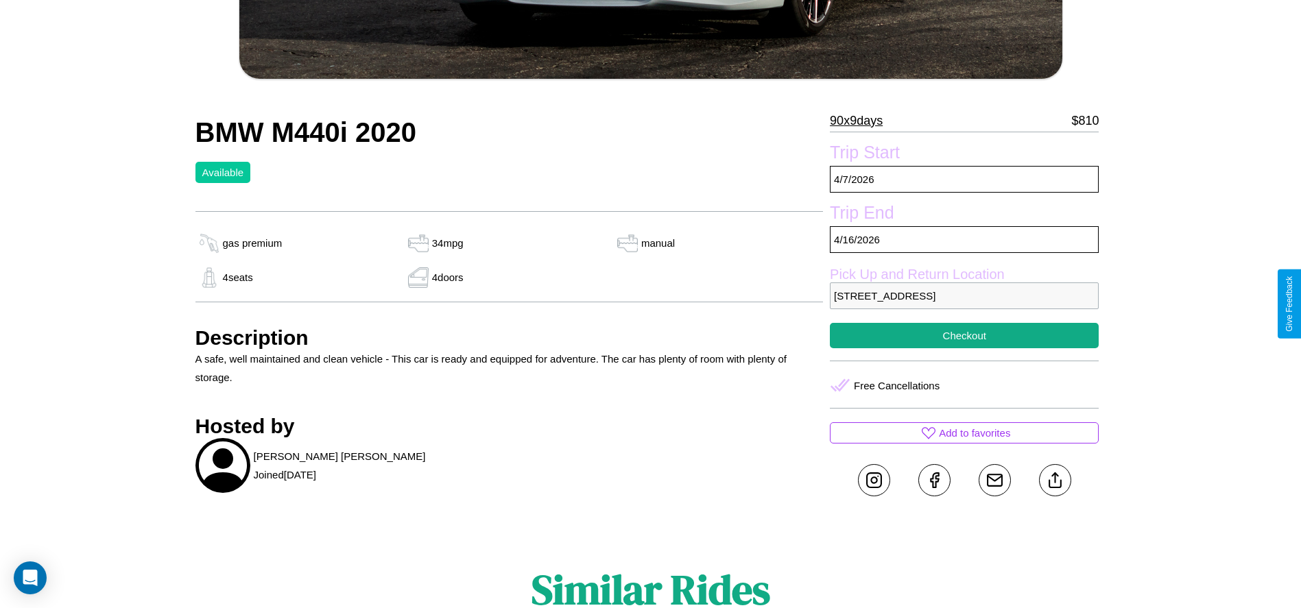
scroll to position [418, 0]
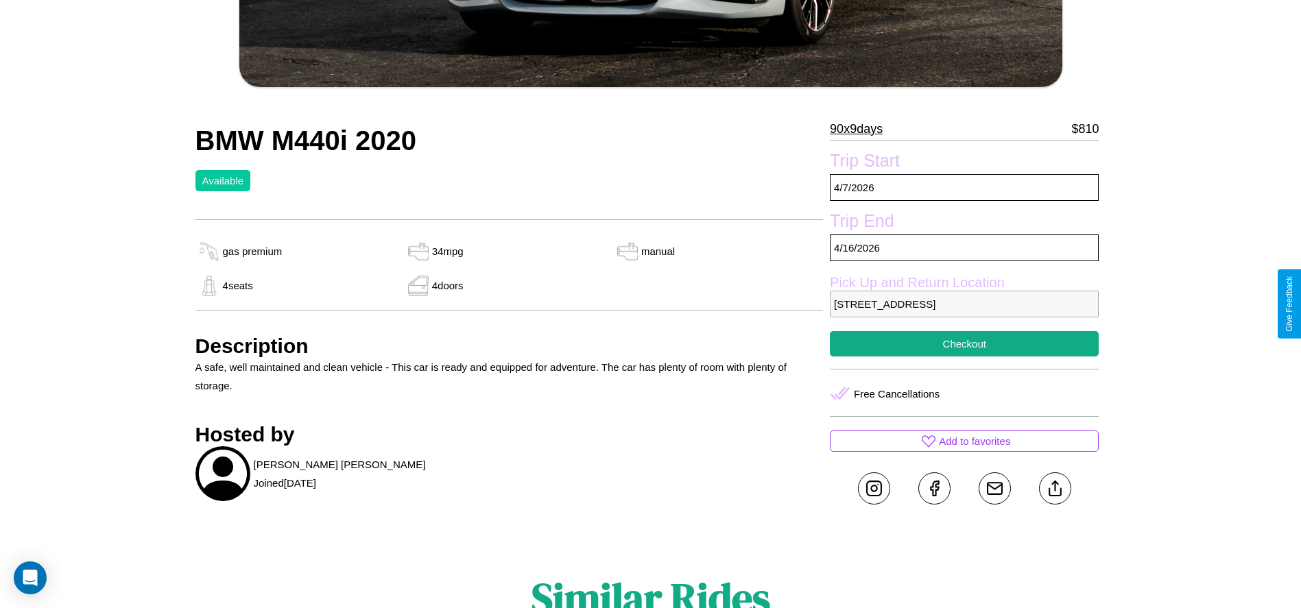
click at [964, 304] on p "2098 Pine Street Kawasaki 31433 Japan" at bounding box center [964, 304] width 269 height 27
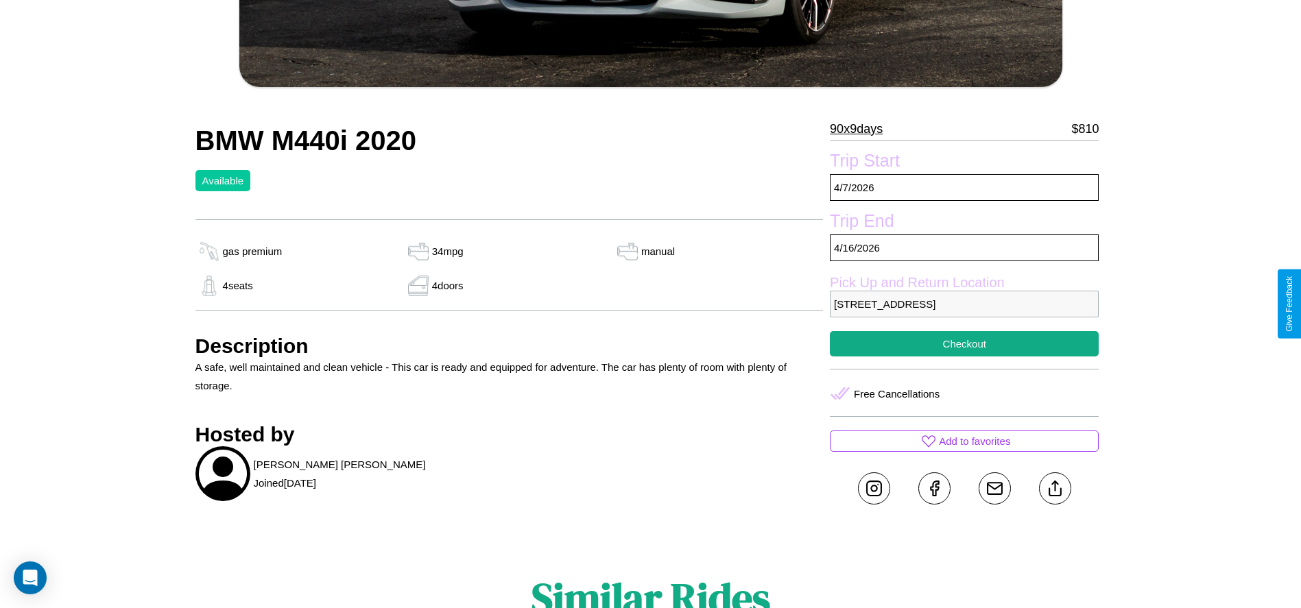
click at [964, 304] on p "2098 Pine Street Kawasaki 31433 Japan" at bounding box center [964, 304] width 269 height 27
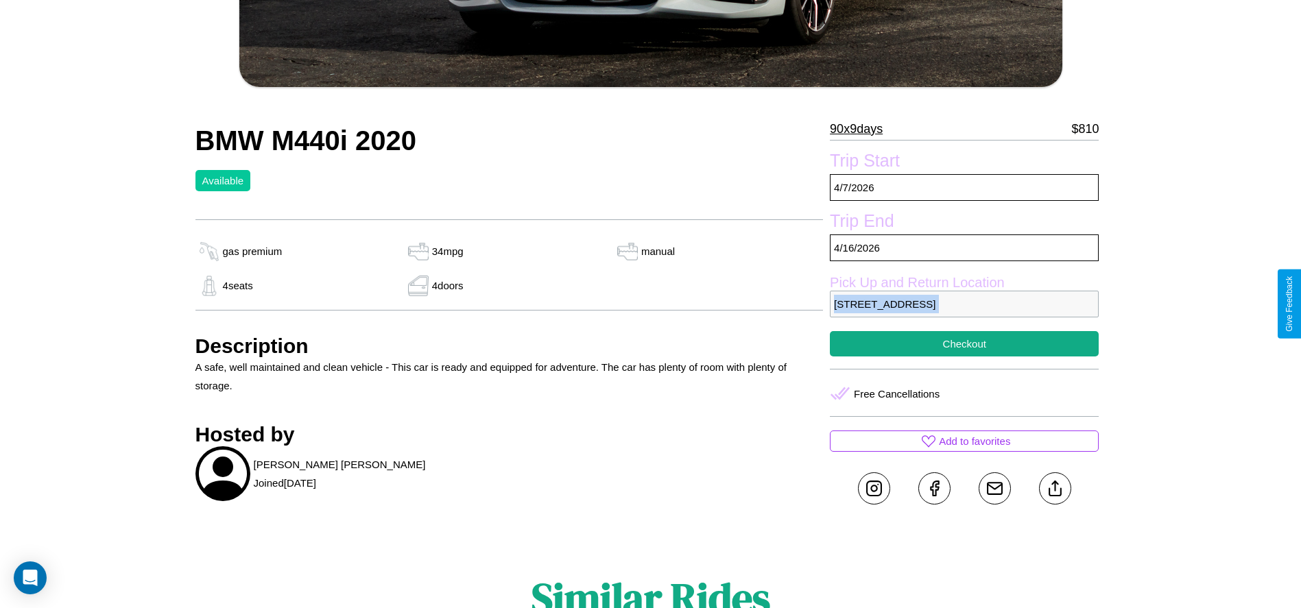
click at [964, 304] on p "2098 Pine Street Kawasaki 31433 Japan" at bounding box center [964, 304] width 269 height 27
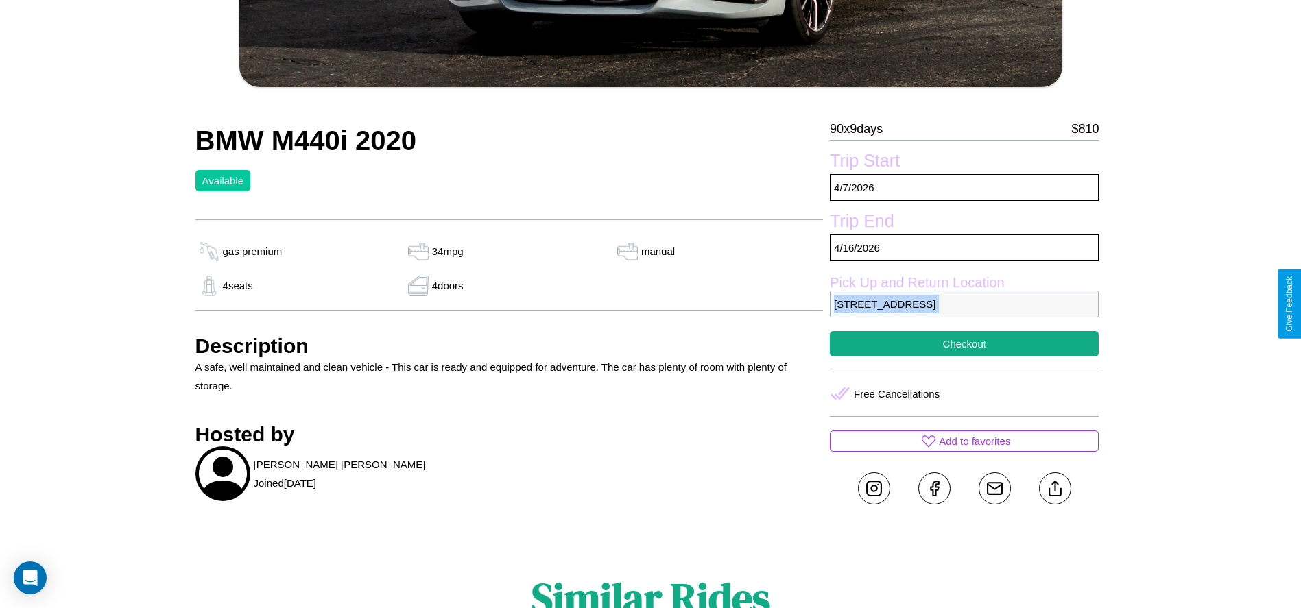
click at [964, 304] on p "2098 Pine Street Kawasaki 31433 Japan" at bounding box center [964, 304] width 269 height 27
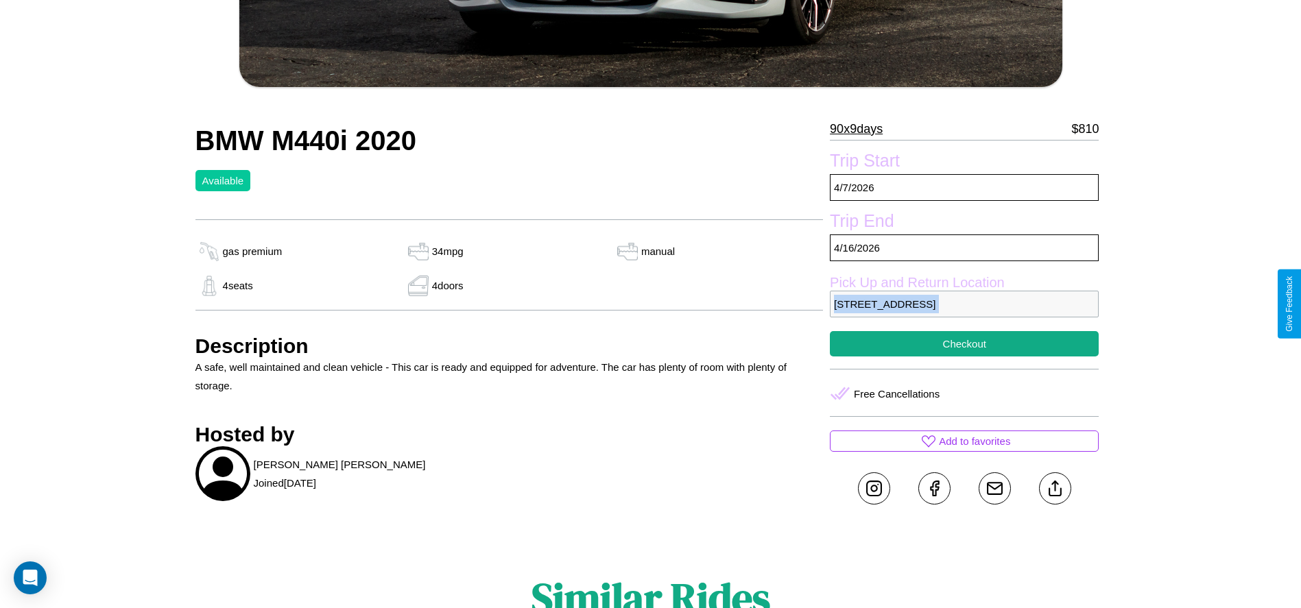
click at [964, 304] on p "2098 Pine Street Kawasaki 31433 Japan" at bounding box center [964, 304] width 269 height 27
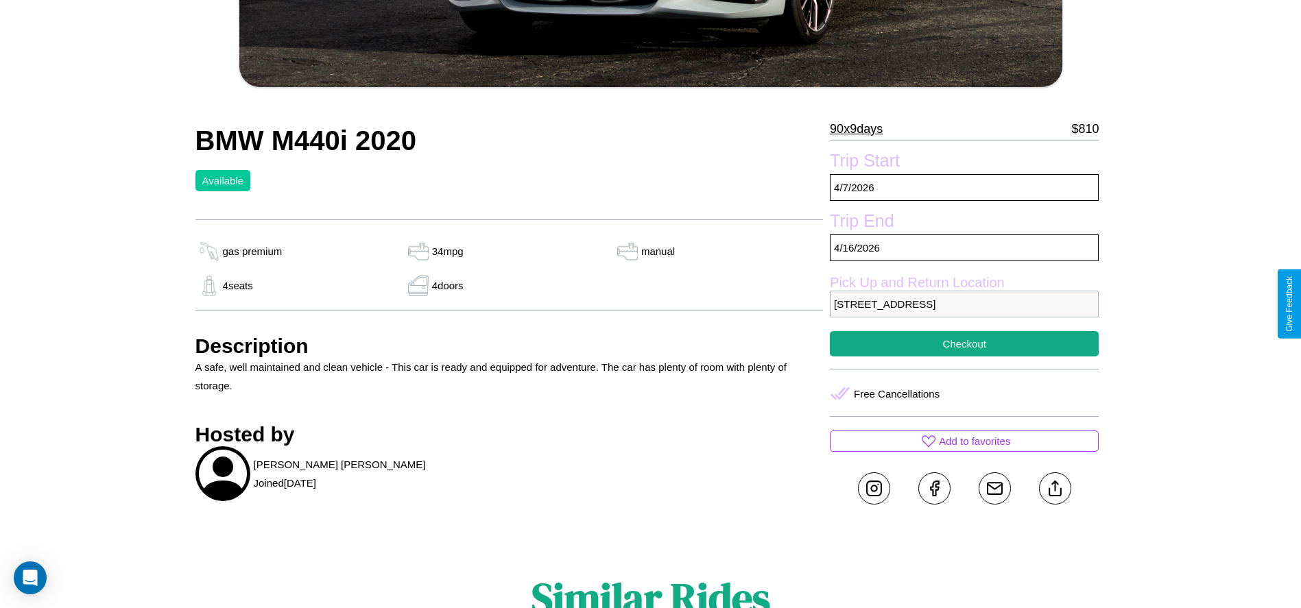
scroll to position [458, 0]
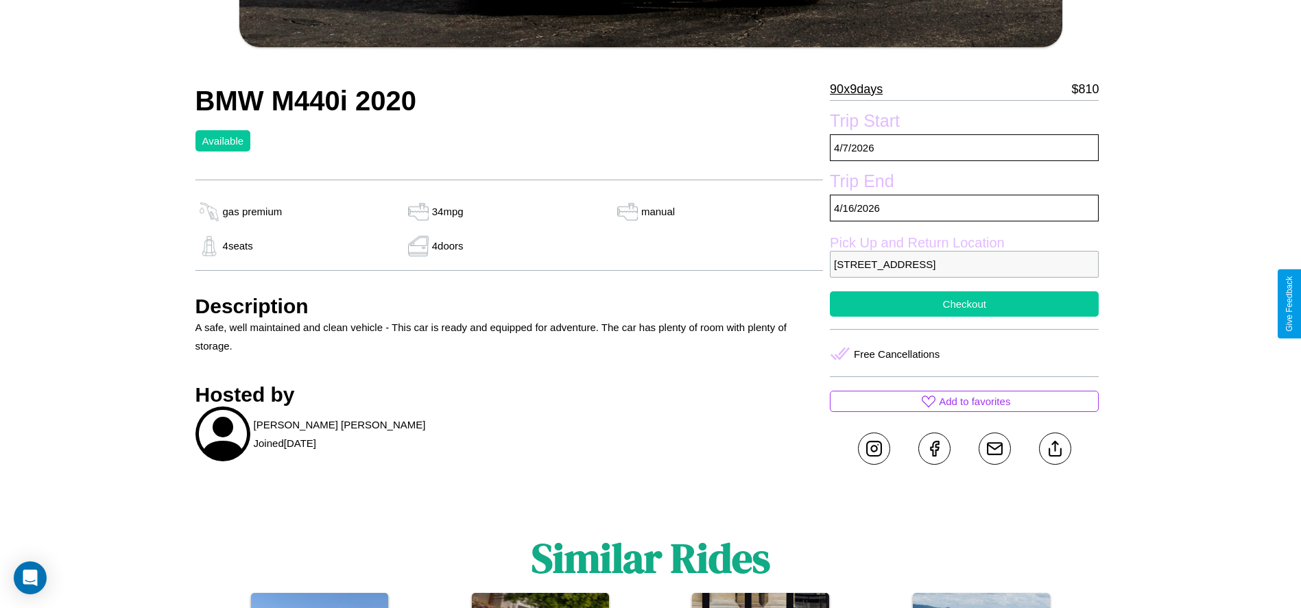
click at [964, 304] on button "Checkout" at bounding box center [964, 303] width 269 height 25
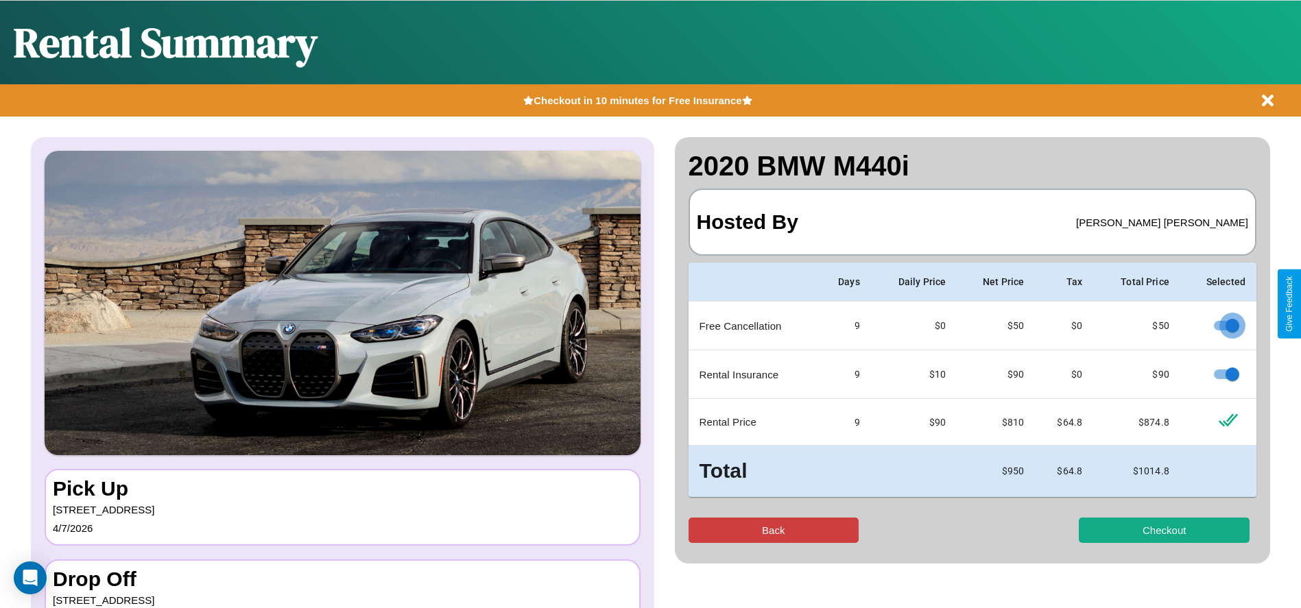
click at [773, 530] on button "Back" at bounding box center [773, 530] width 171 height 25
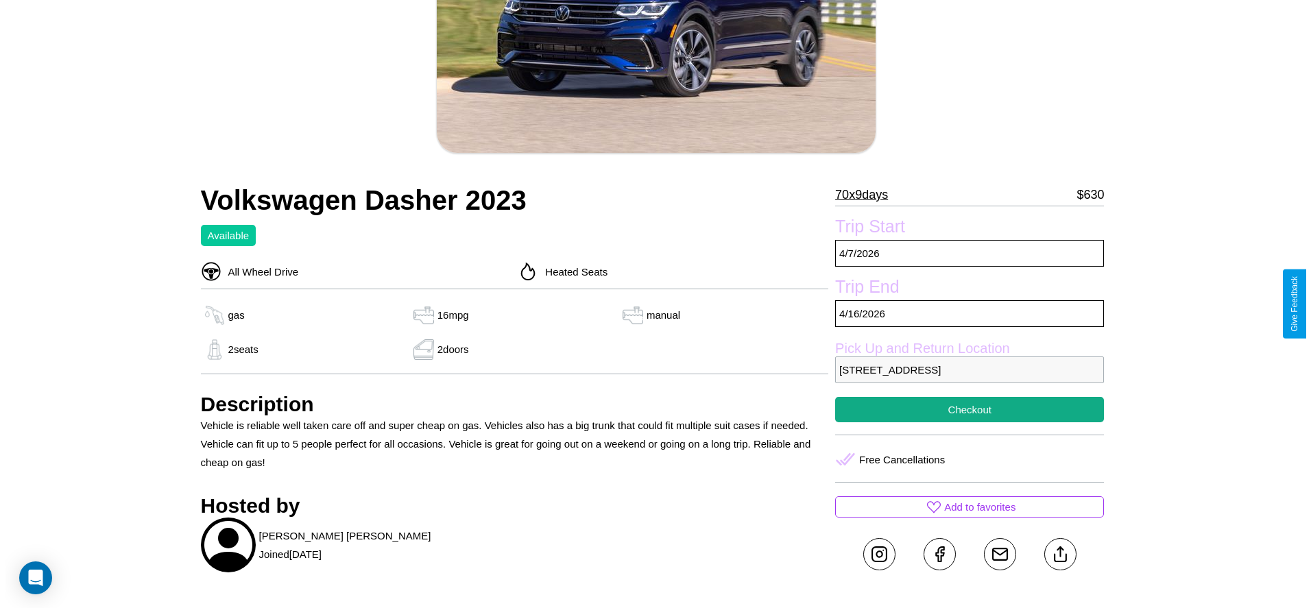
scroll to position [198, 0]
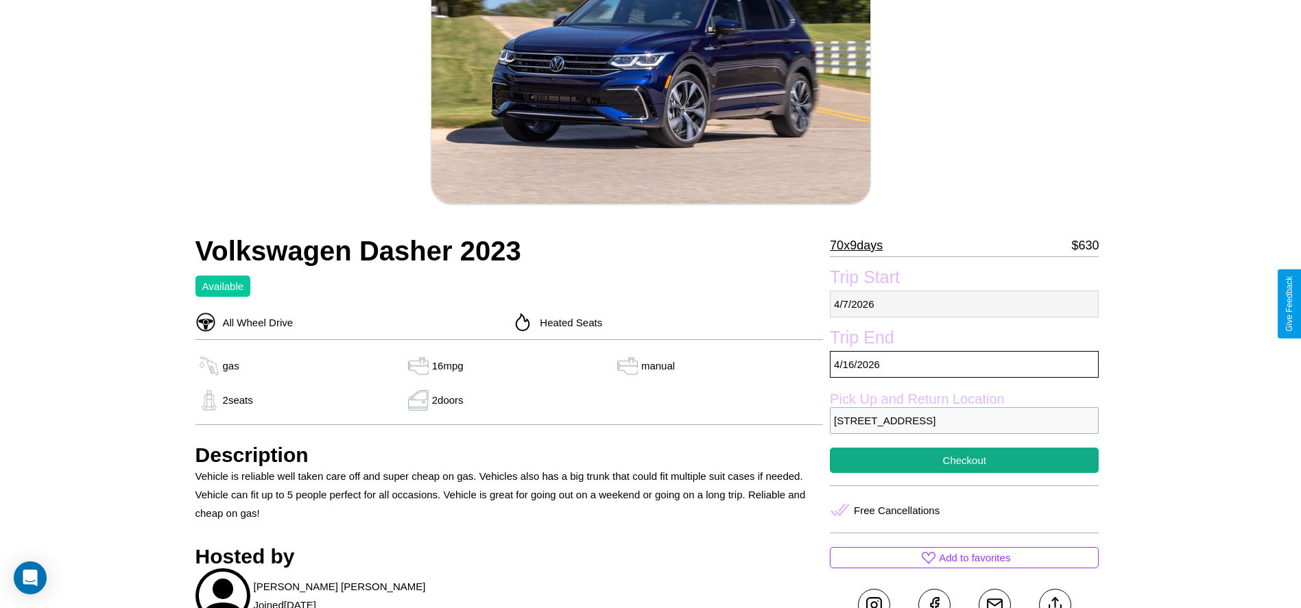
click at [964, 304] on p "[DATE]" at bounding box center [964, 304] width 269 height 27
select select "*"
select select "****"
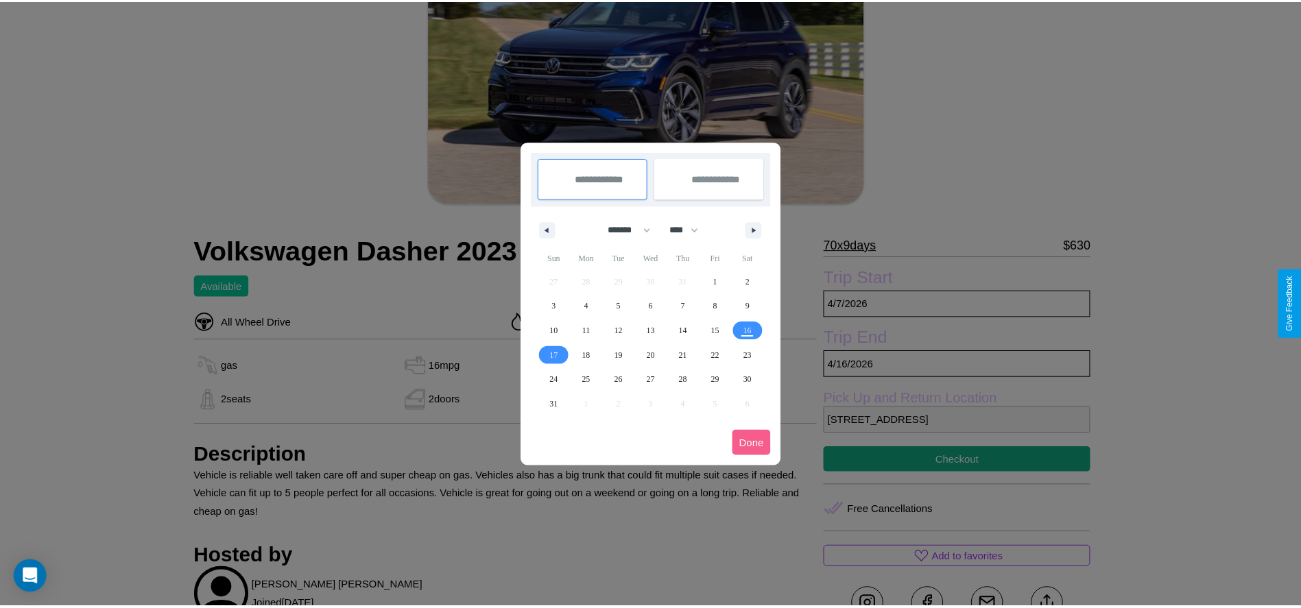
scroll to position [0, 0]
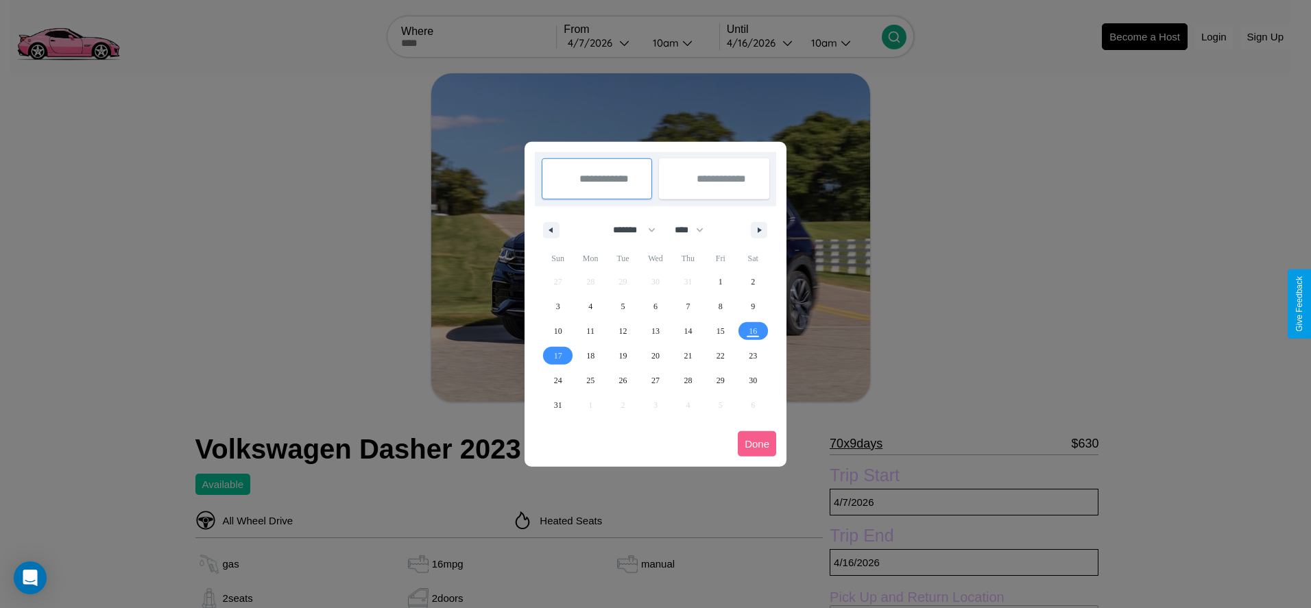
click at [602, 43] on div at bounding box center [655, 304] width 1311 height 608
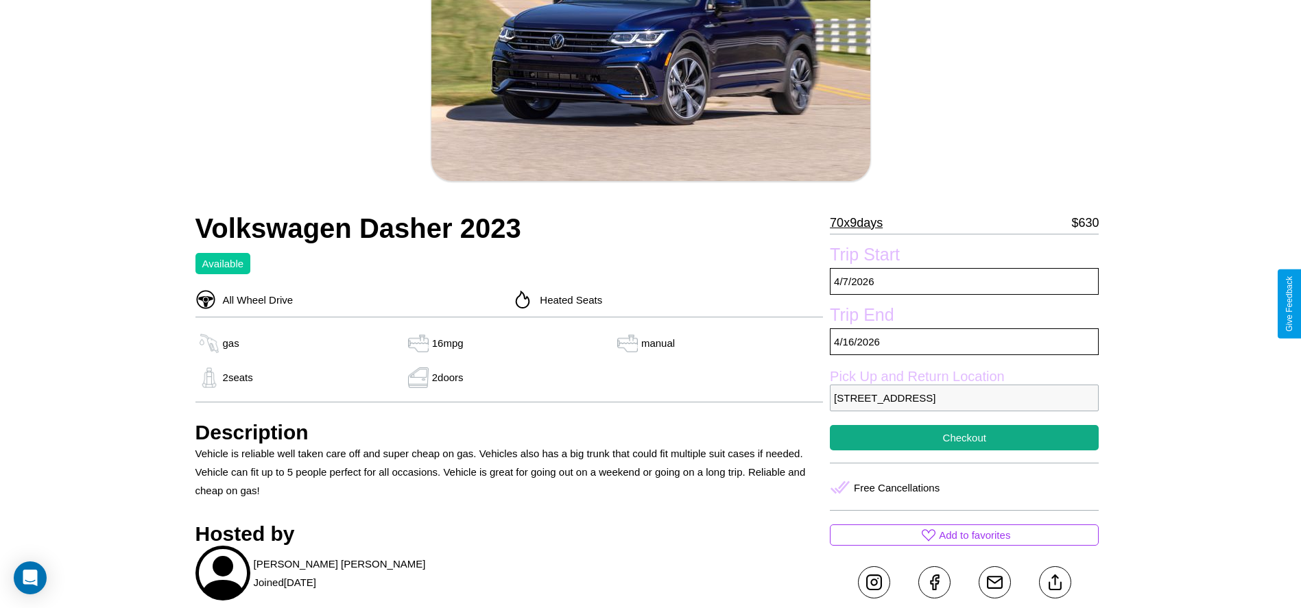
scroll to position [354, 0]
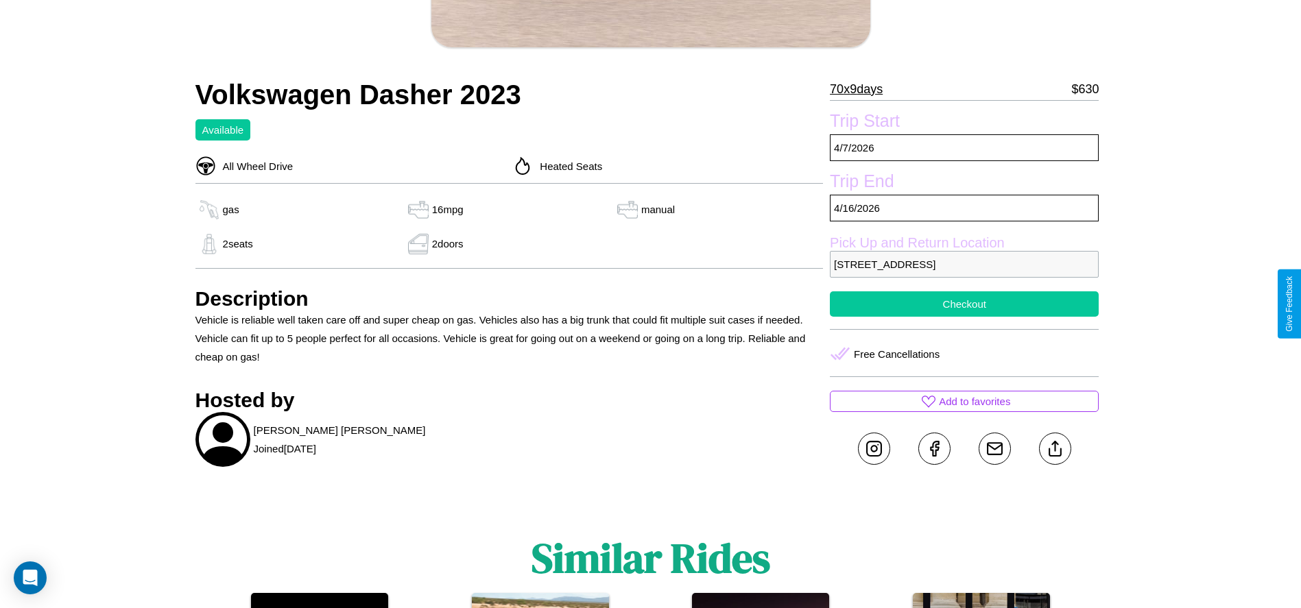
click at [964, 304] on button "Checkout" at bounding box center [964, 303] width 269 height 25
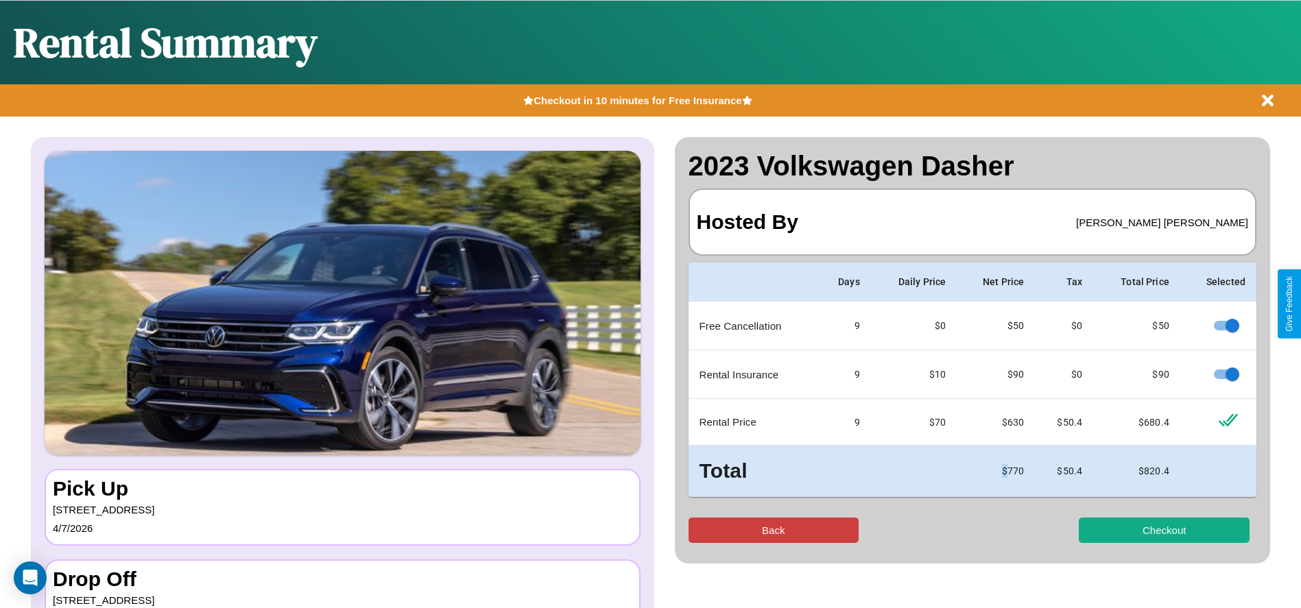
click at [773, 530] on button "Back" at bounding box center [773, 530] width 171 height 25
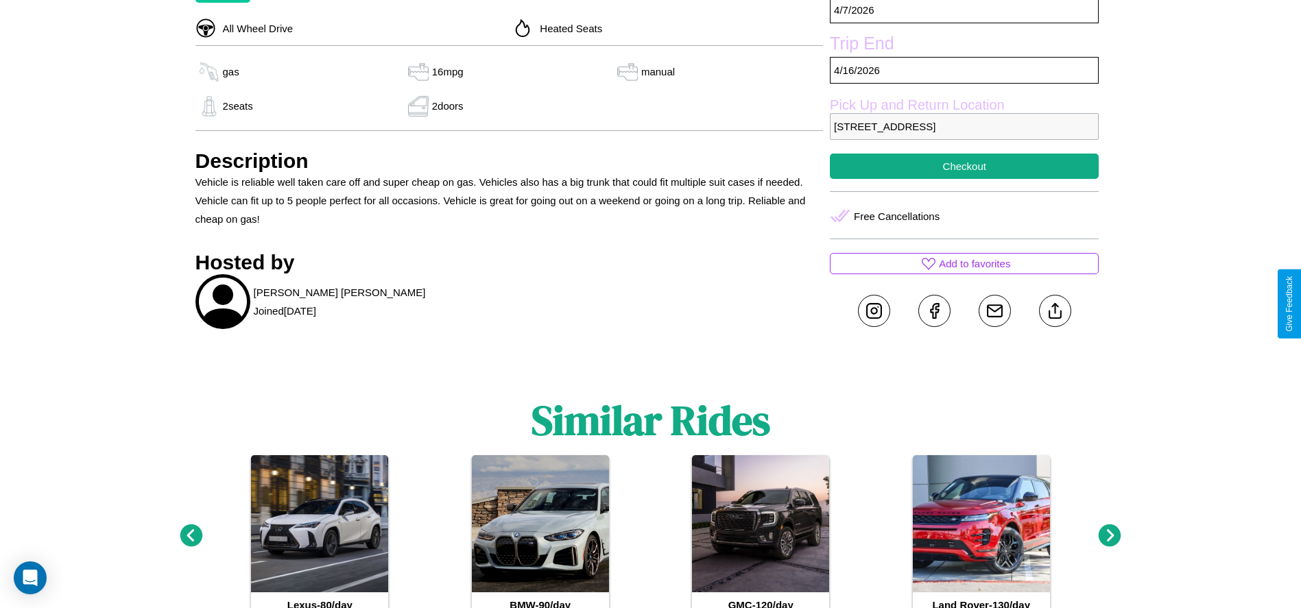
scroll to position [548, 0]
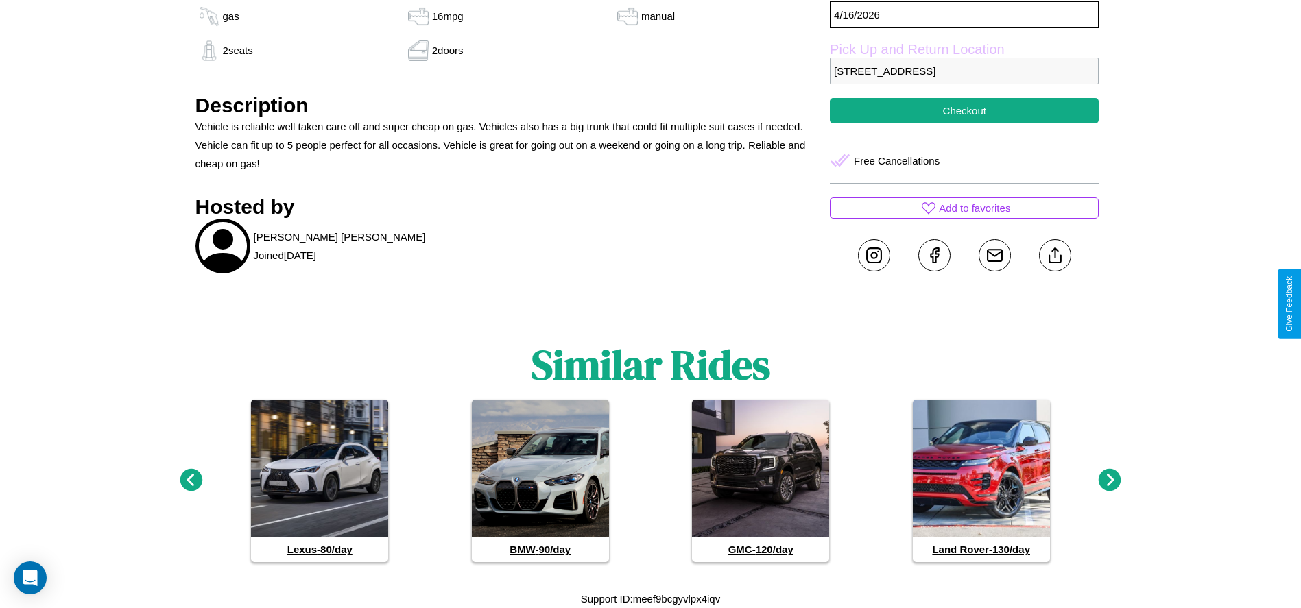
click at [191, 481] on icon at bounding box center [191, 480] width 23 height 23
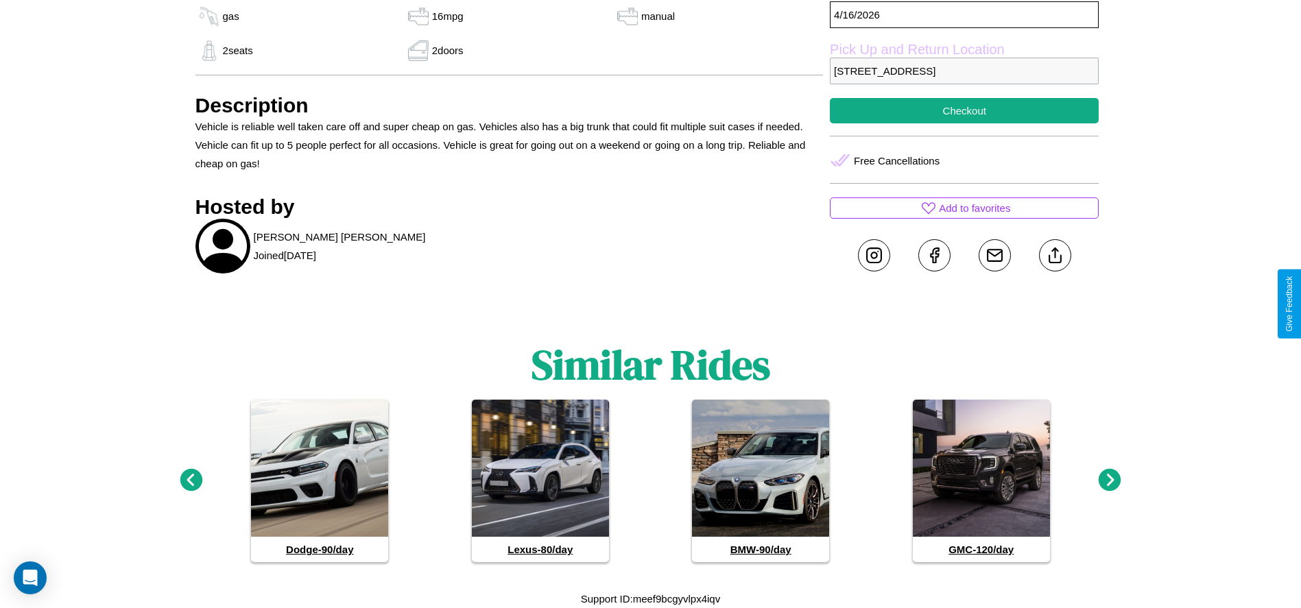
click at [1109, 481] on icon at bounding box center [1109, 480] width 23 height 23
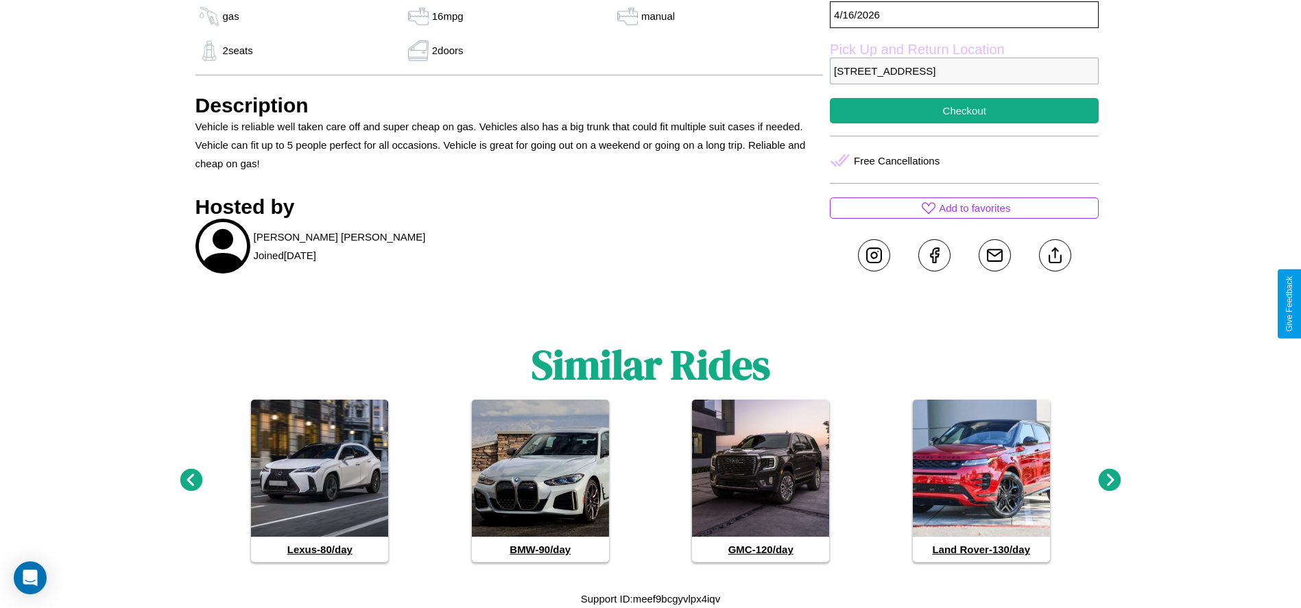
click at [1109, 481] on icon at bounding box center [1109, 480] width 23 height 23
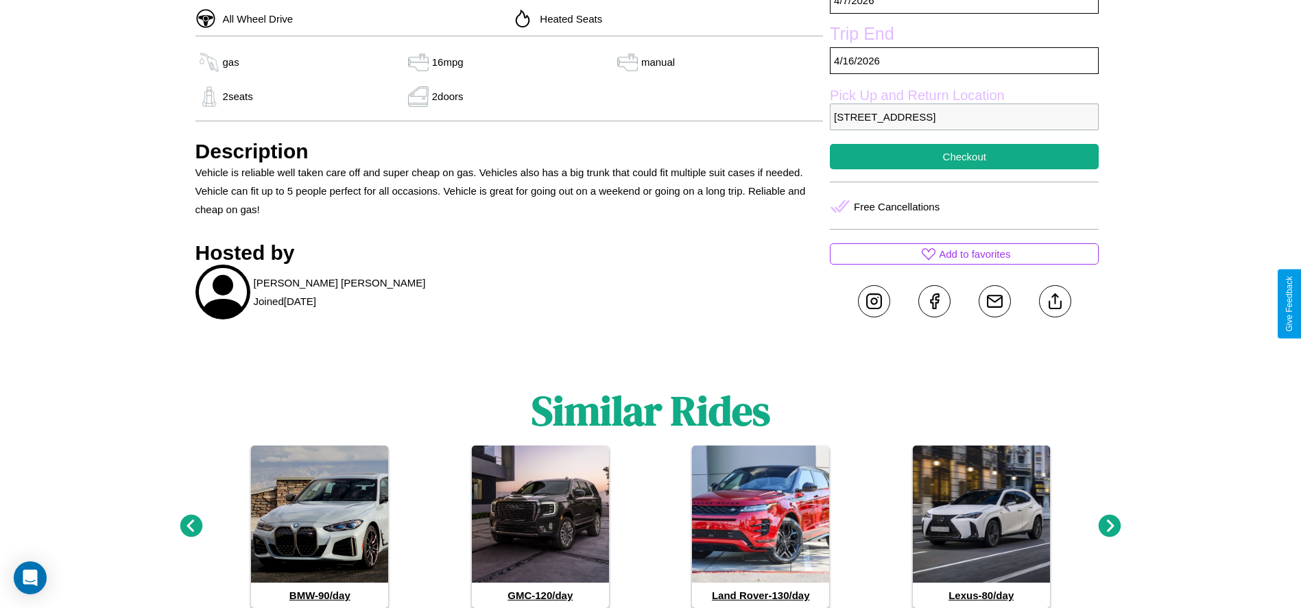
scroll to position [499, 0]
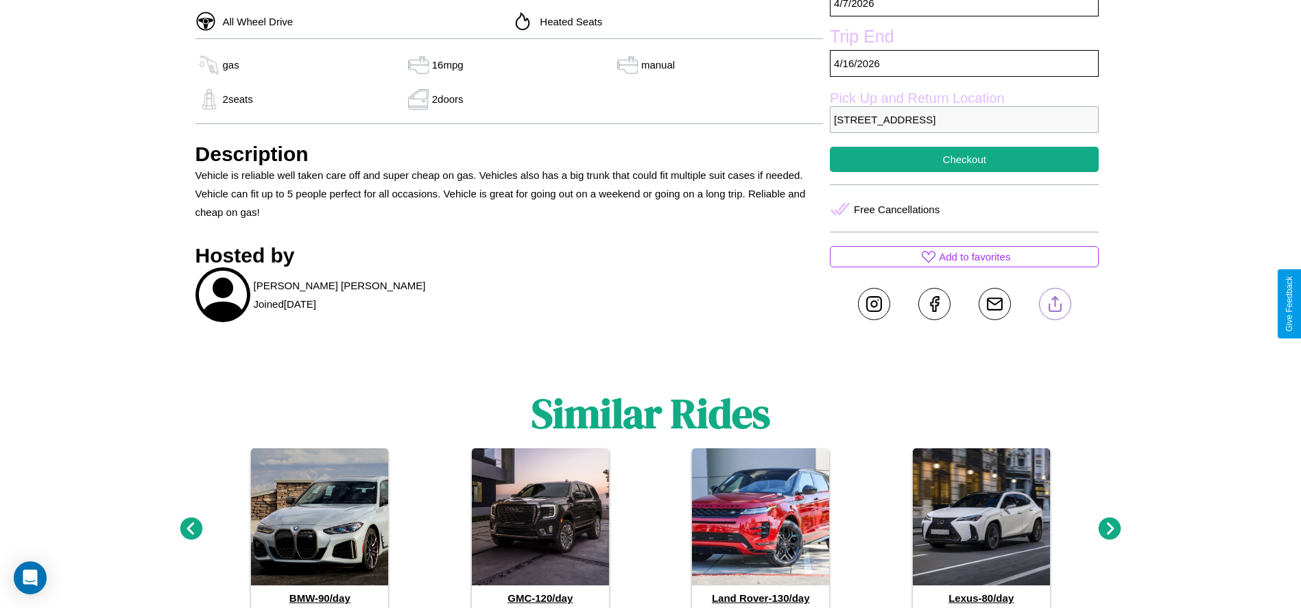
click at [1055, 304] on line at bounding box center [1055, 302] width 0 height 10
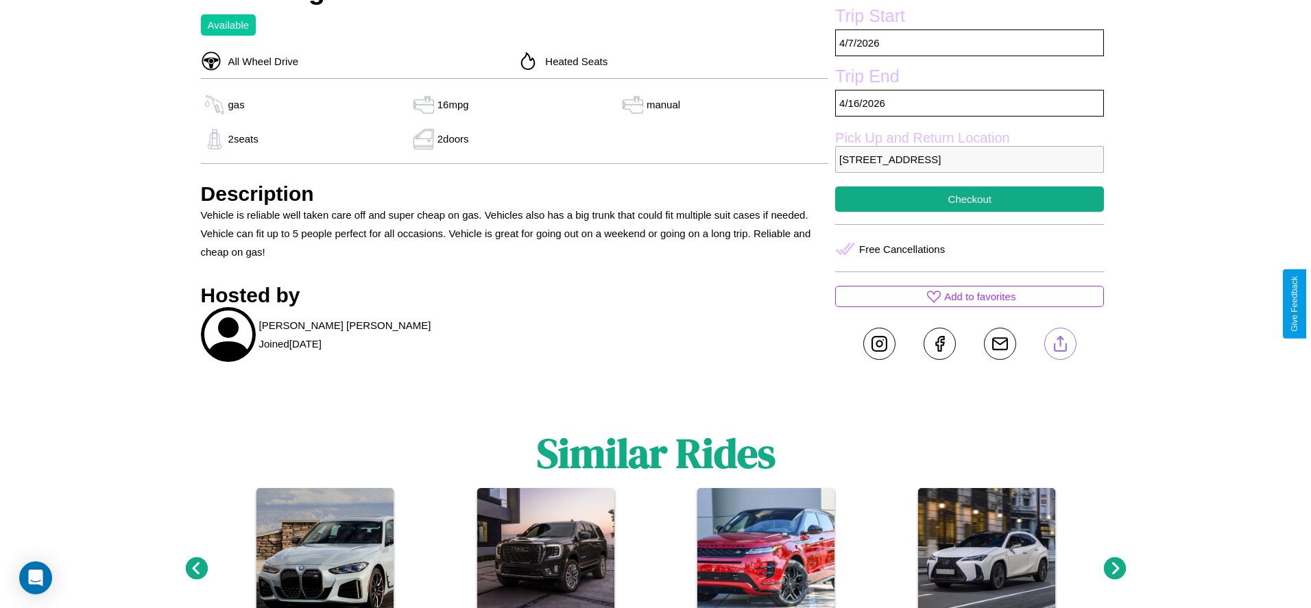
scroll to position [452, 0]
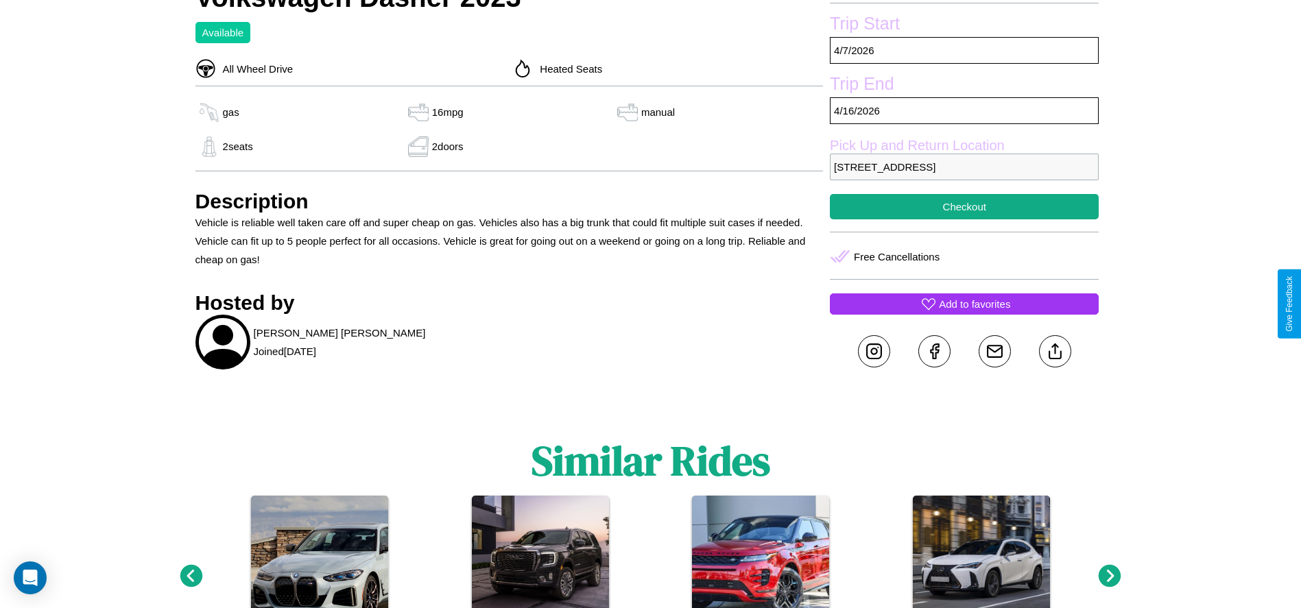
click at [964, 304] on p "Add to favorites" at bounding box center [974, 304] width 71 height 19
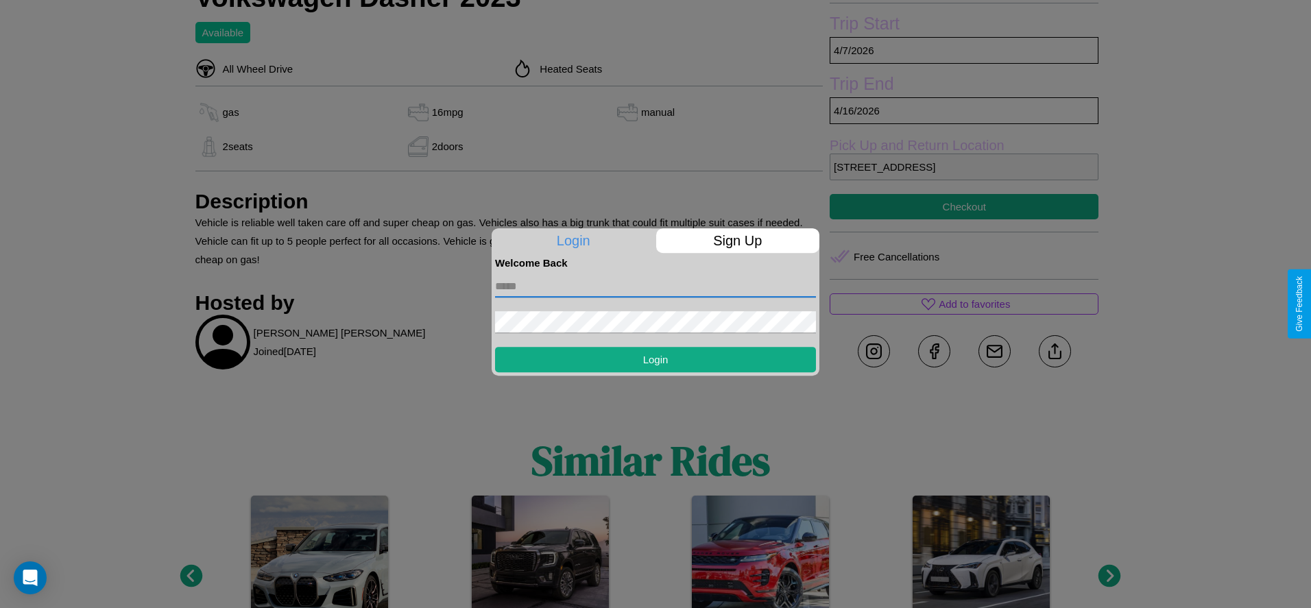
click at [655, 286] on input "text" at bounding box center [655, 287] width 321 height 22
